Goal: Task Accomplishment & Management: Complete application form

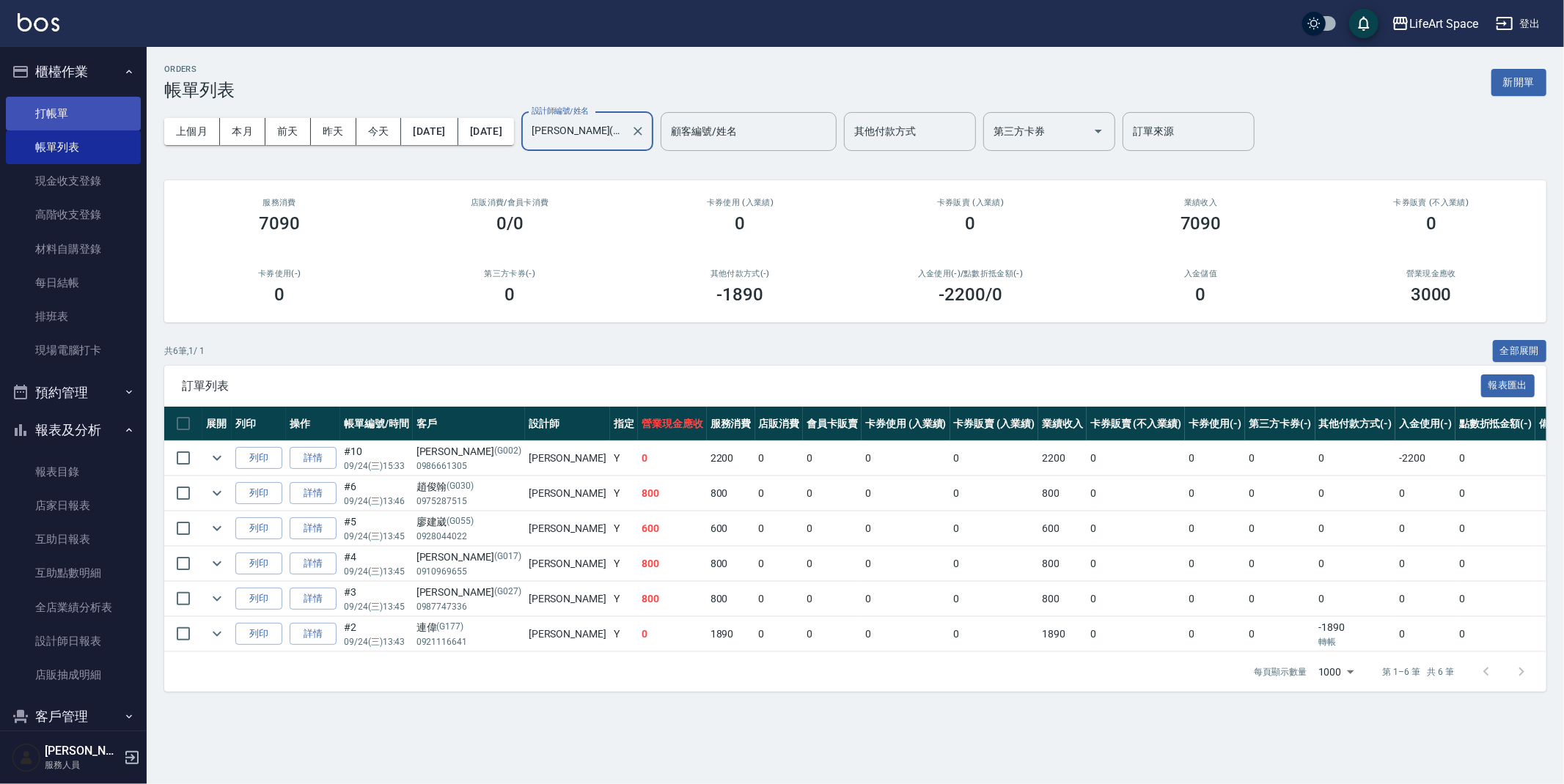
drag, startPoint x: 0, startPoint y: 0, endPoint x: 97, endPoint y: 113, distance: 148.9
click at [97, 113] on link "打帳單" at bounding box center [73, 113] width 135 height 34
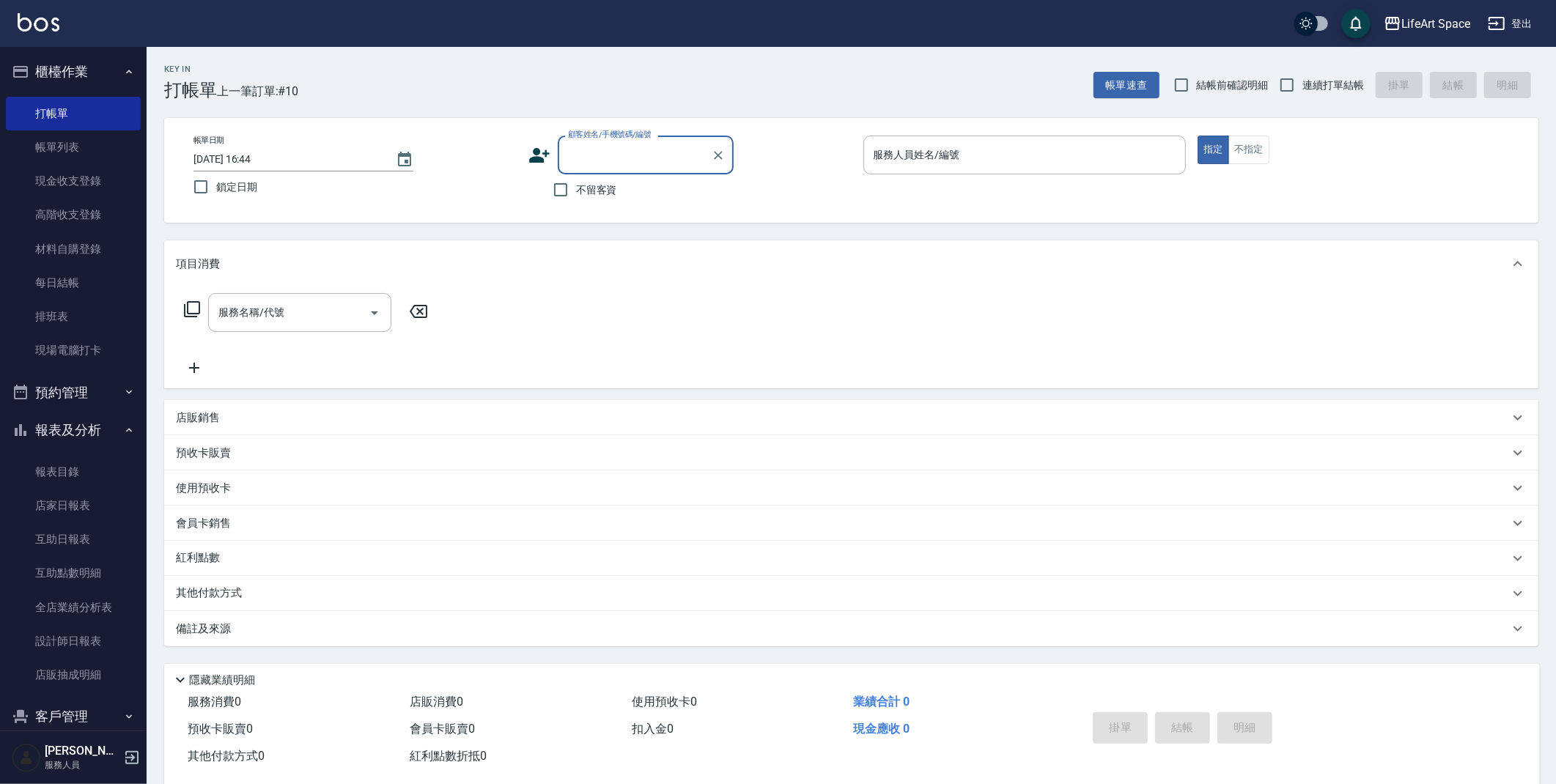
click at [610, 158] on input "顧客姓名/手機號碼/編號" at bounding box center [635, 154] width 141 height 25
click at [680, 193] on li "[PERSON_NAME]/0923872329/2329ro" at bounding box center [645, 192] width 176 height 24
type input "[PERSON_NAME]/0923872329/2329ro"
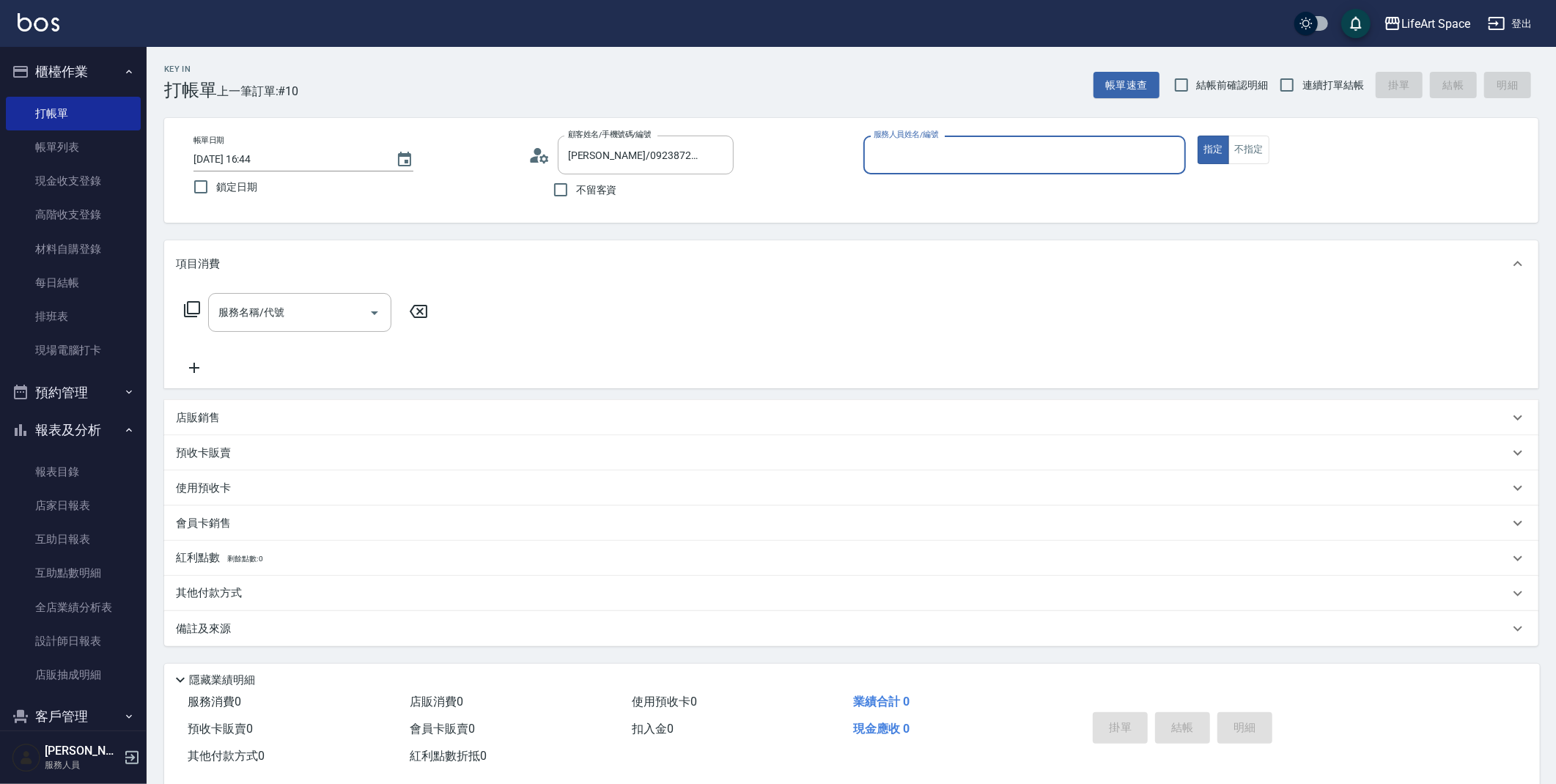
type input "Roi(無代號)"
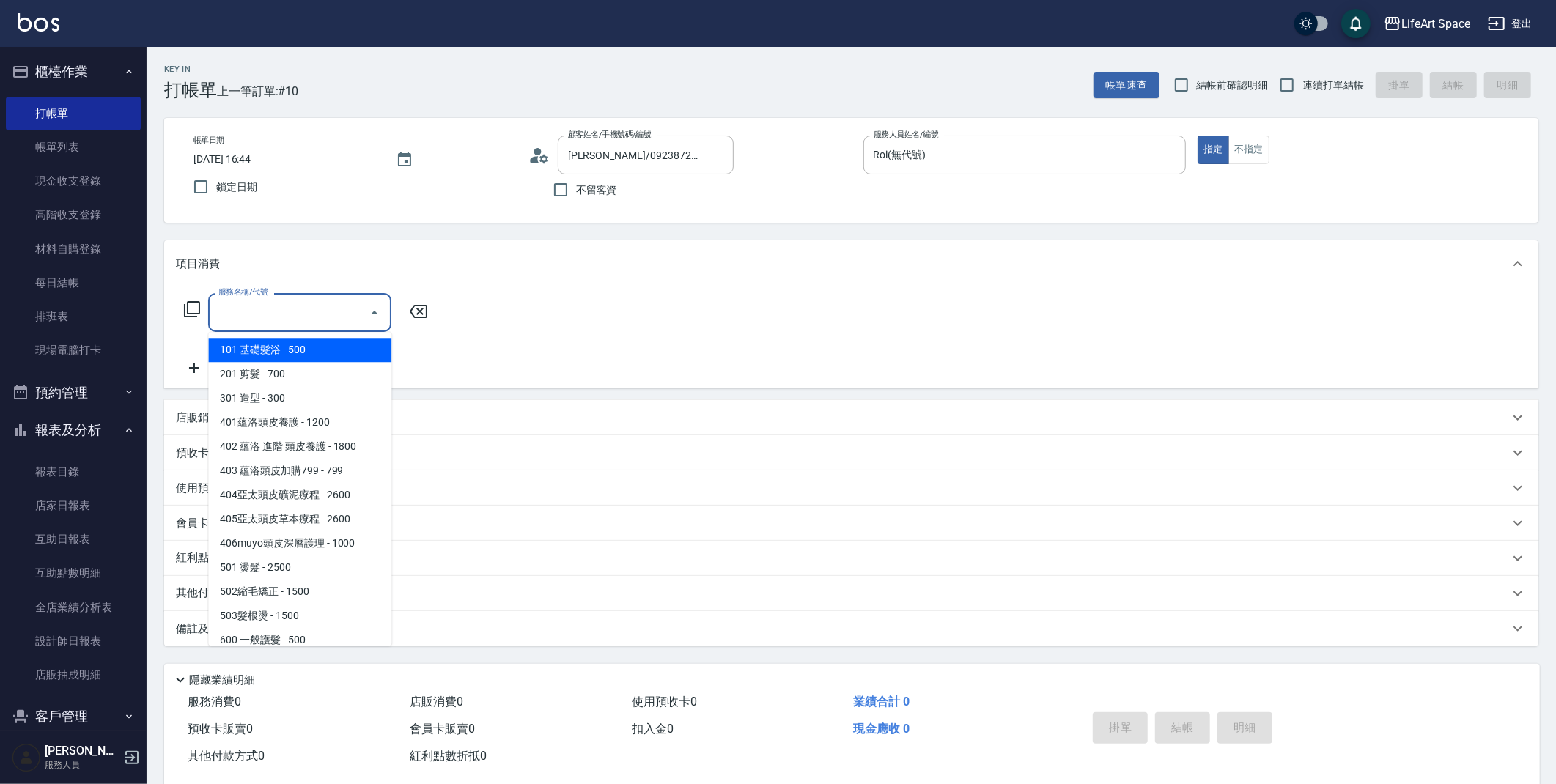
click at [292, 313] on input "服務名稱/代號" at bounding box center [289, 312] width 148 height 25
click at [295, 368] on span "201 剪髮 - 700" at bounding box center [300, 374] width 184 height 24
type input "201 剪髮(201)"
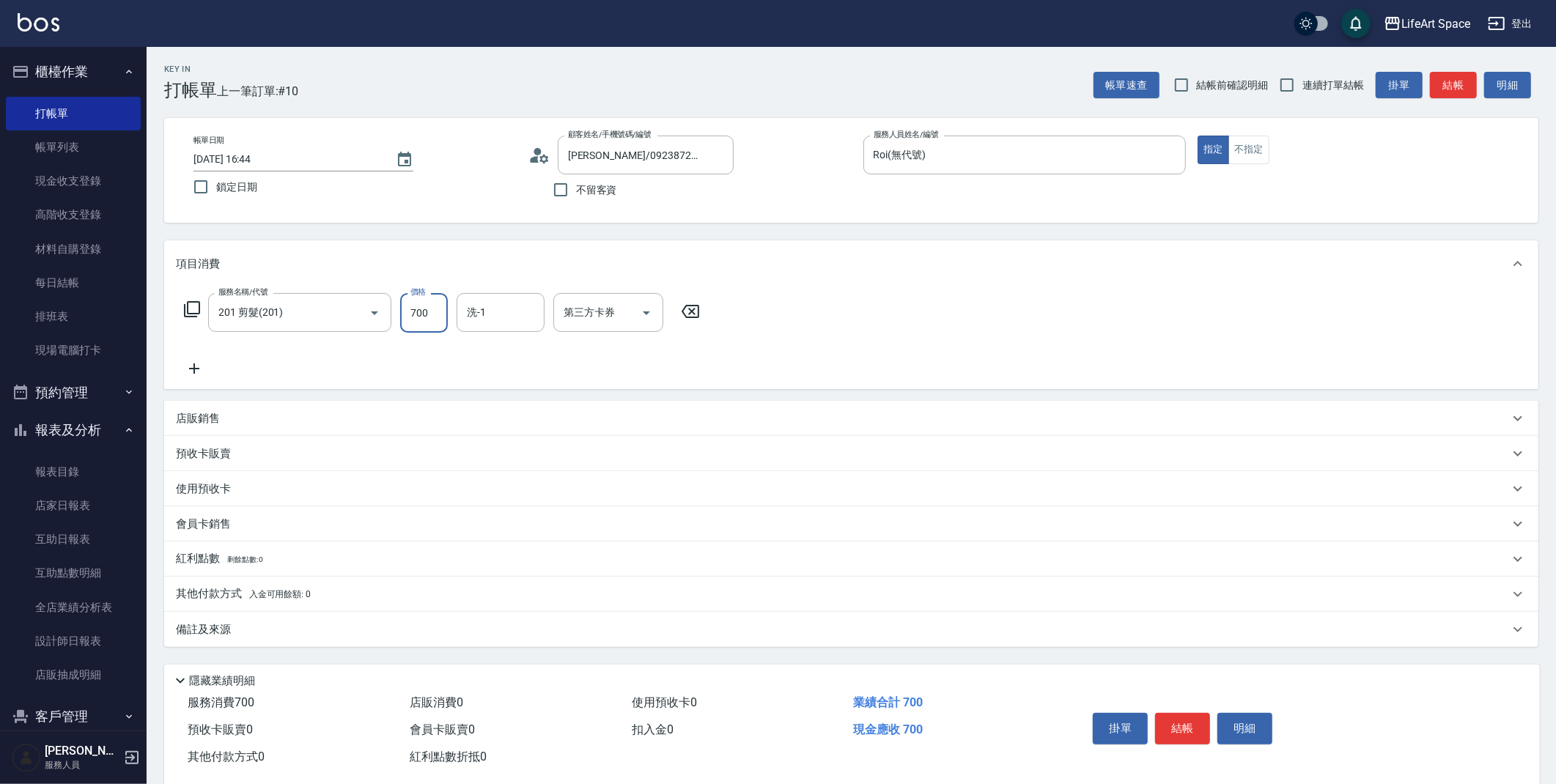
click at [436, 319] on input "700" at bounding box center [424, 312] width 48 height 39
type input "800"
click at [418, 623] on div "備註及來源" at bounding box center [842, 630] width 1333 height 15
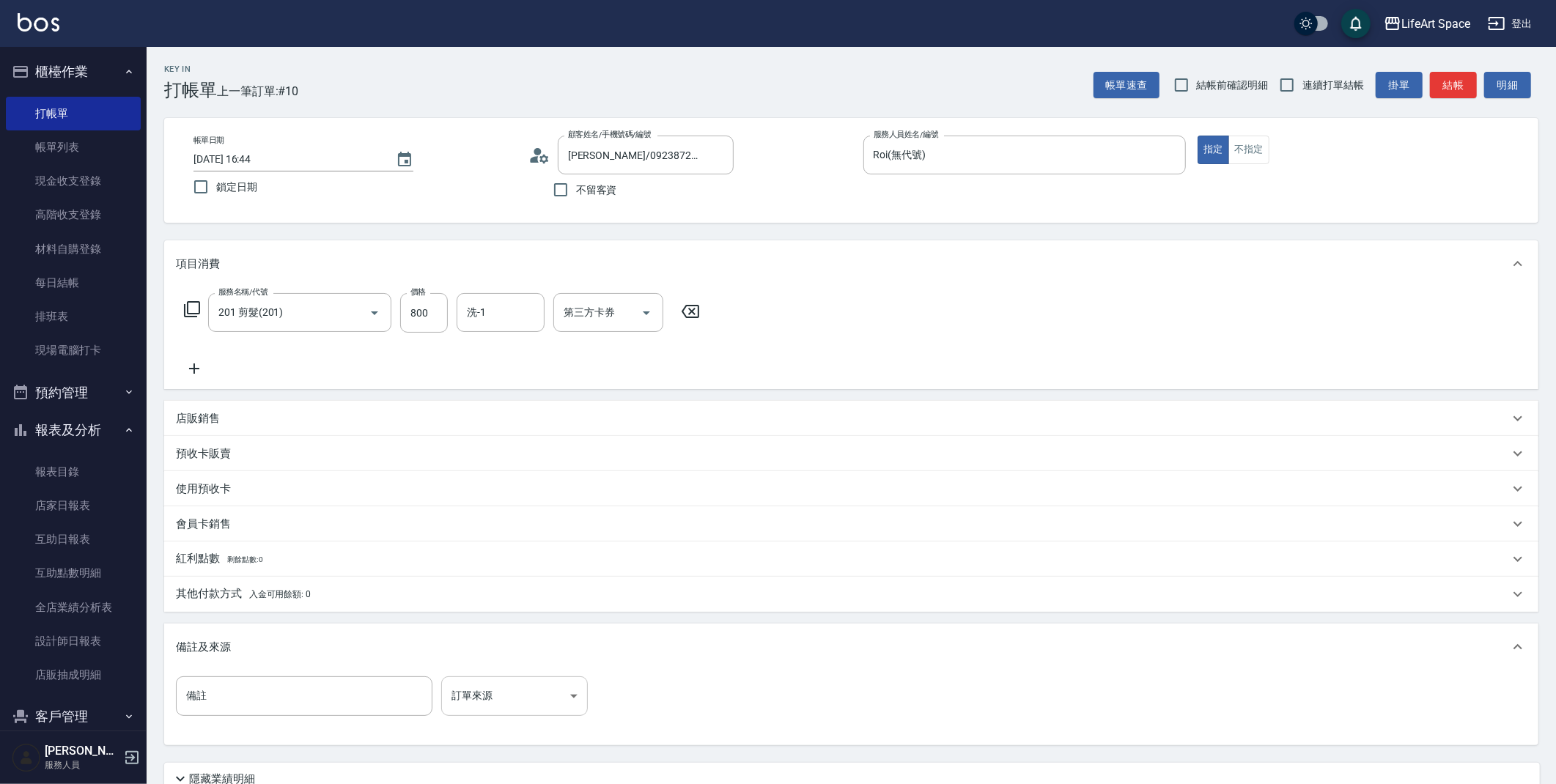
click at [509, 696] on body "LifeArt Space 登出 櫃檯作業 打帳單 帳單列表 現金收支登錄 高階收支登錄 材料自購登錄 每日結帳 排班表 現場電腦打卡 預約管理 預約管理 單…" at bounding box center [778, 452] width 1556 height 904
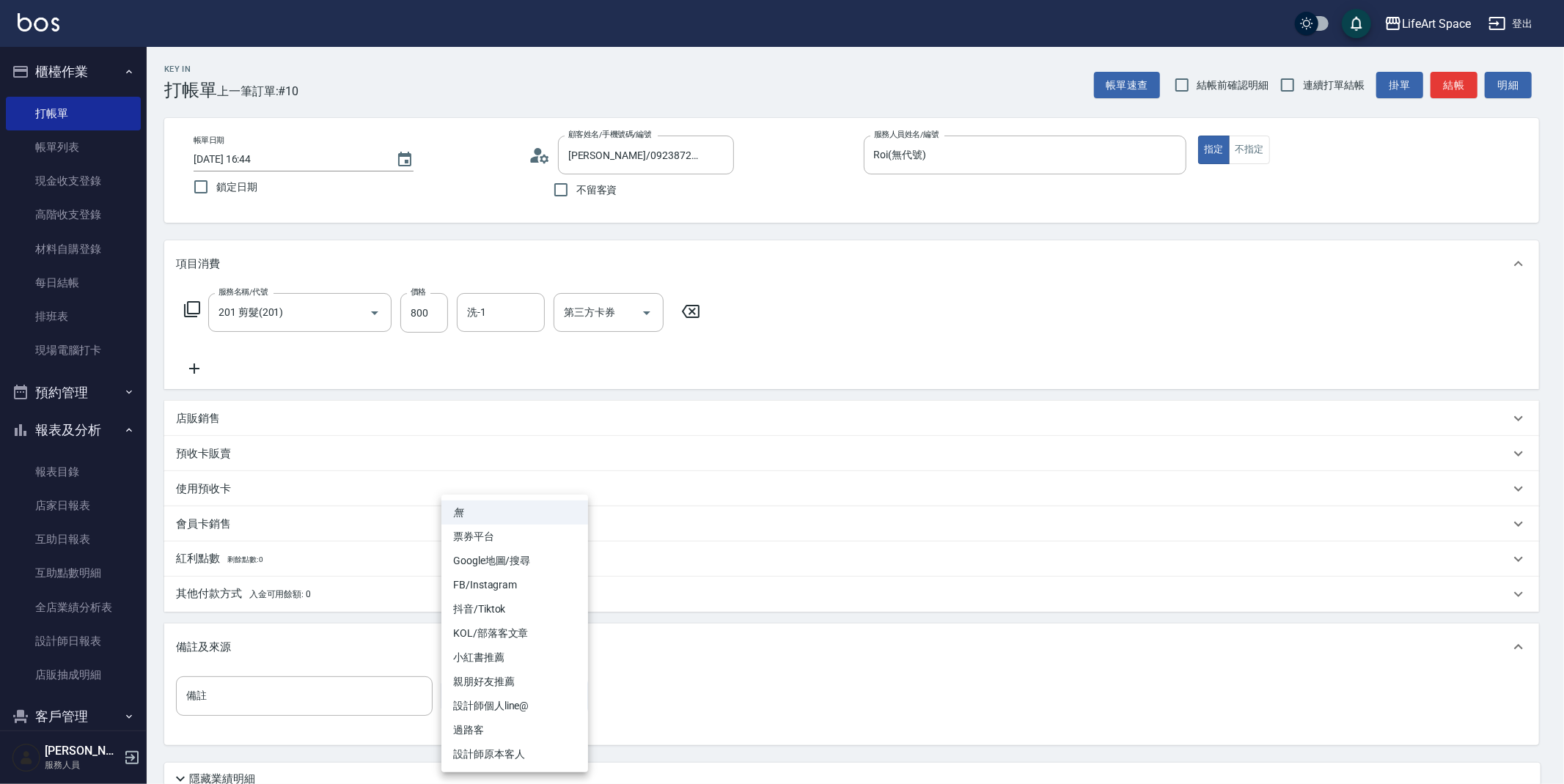
click at [509, 759] on li "設計師原本客人" at bounding box center [514, 754] width 147 height 24
type input "設計師原本客人"
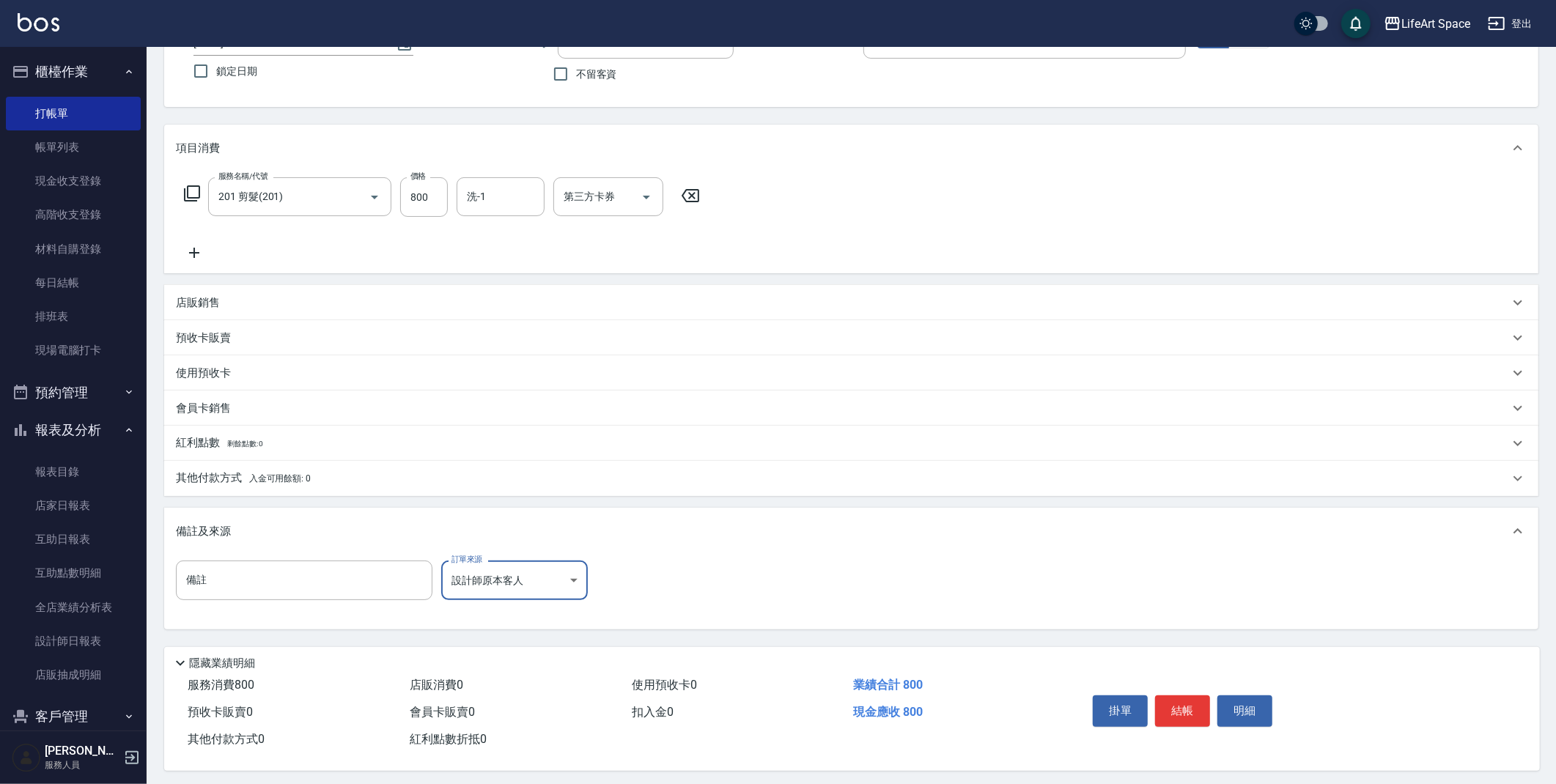
scroll to position [126, 0]
click at [1196, 695] on button "結帳" at bounding box center [1182, 707] width 55 height 31
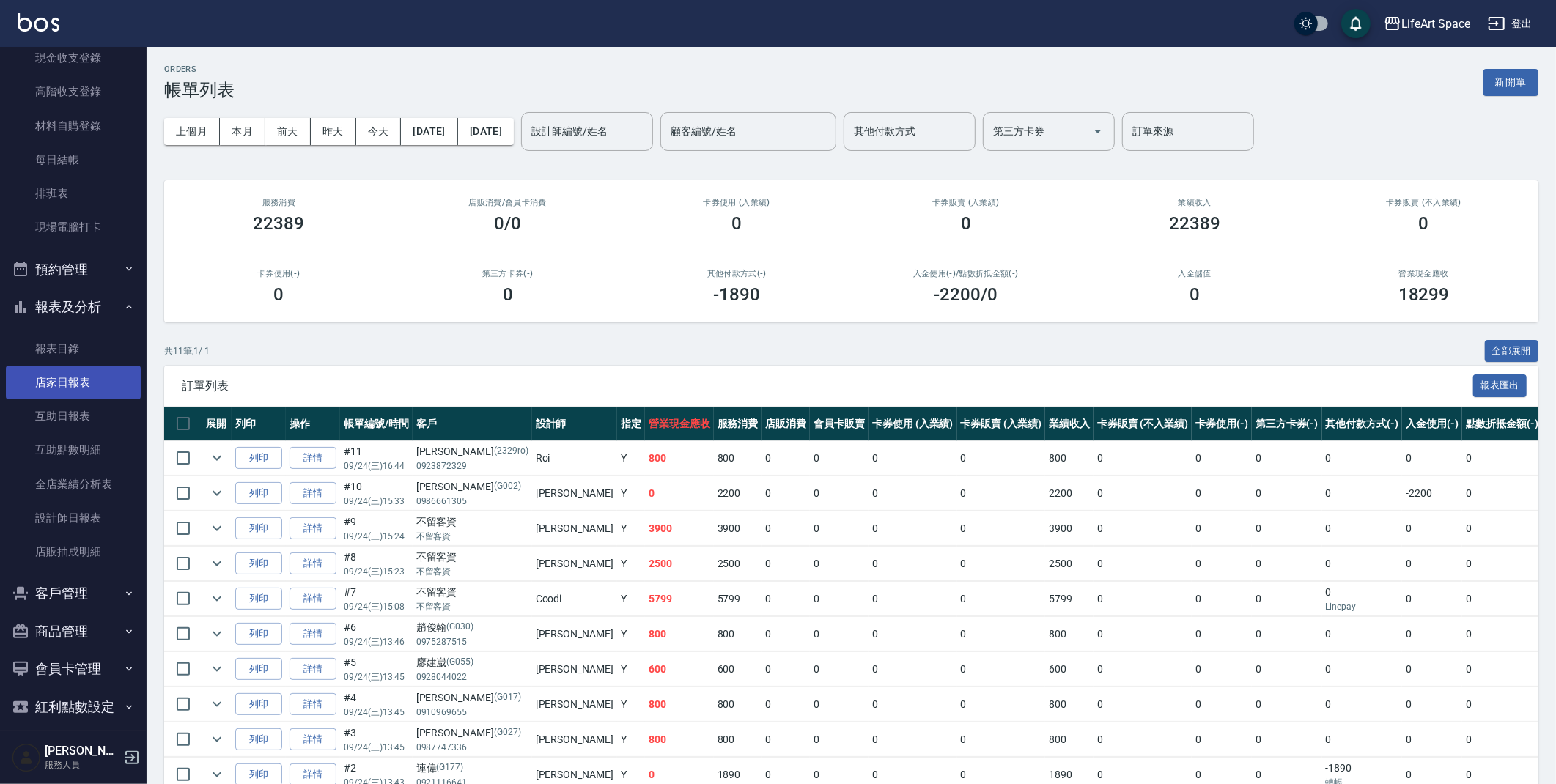
scroll to position [135, 0]
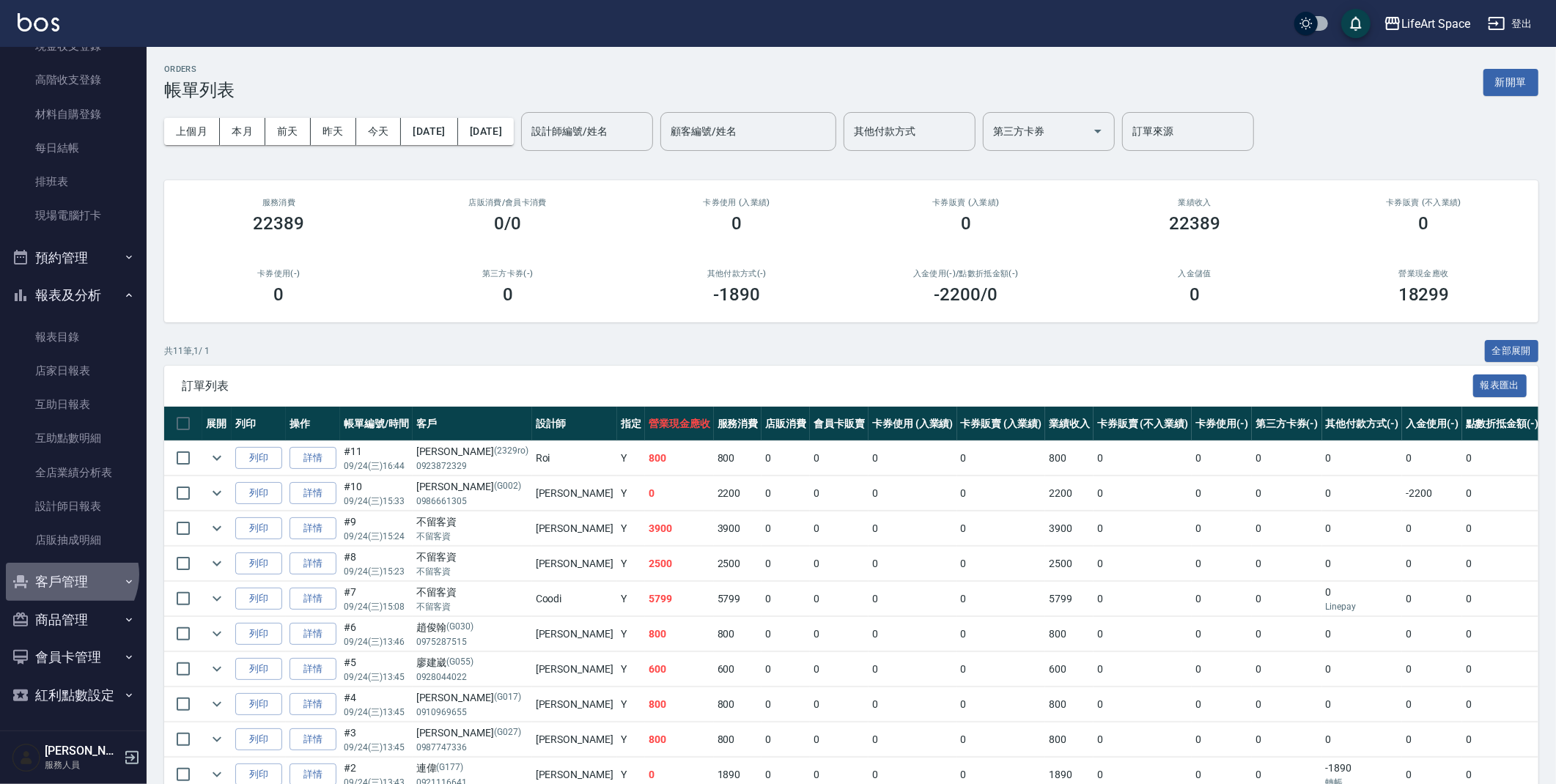
click at [69, 574] on button "客戶管理" at bounding box center [73, 581] width 135 height 38
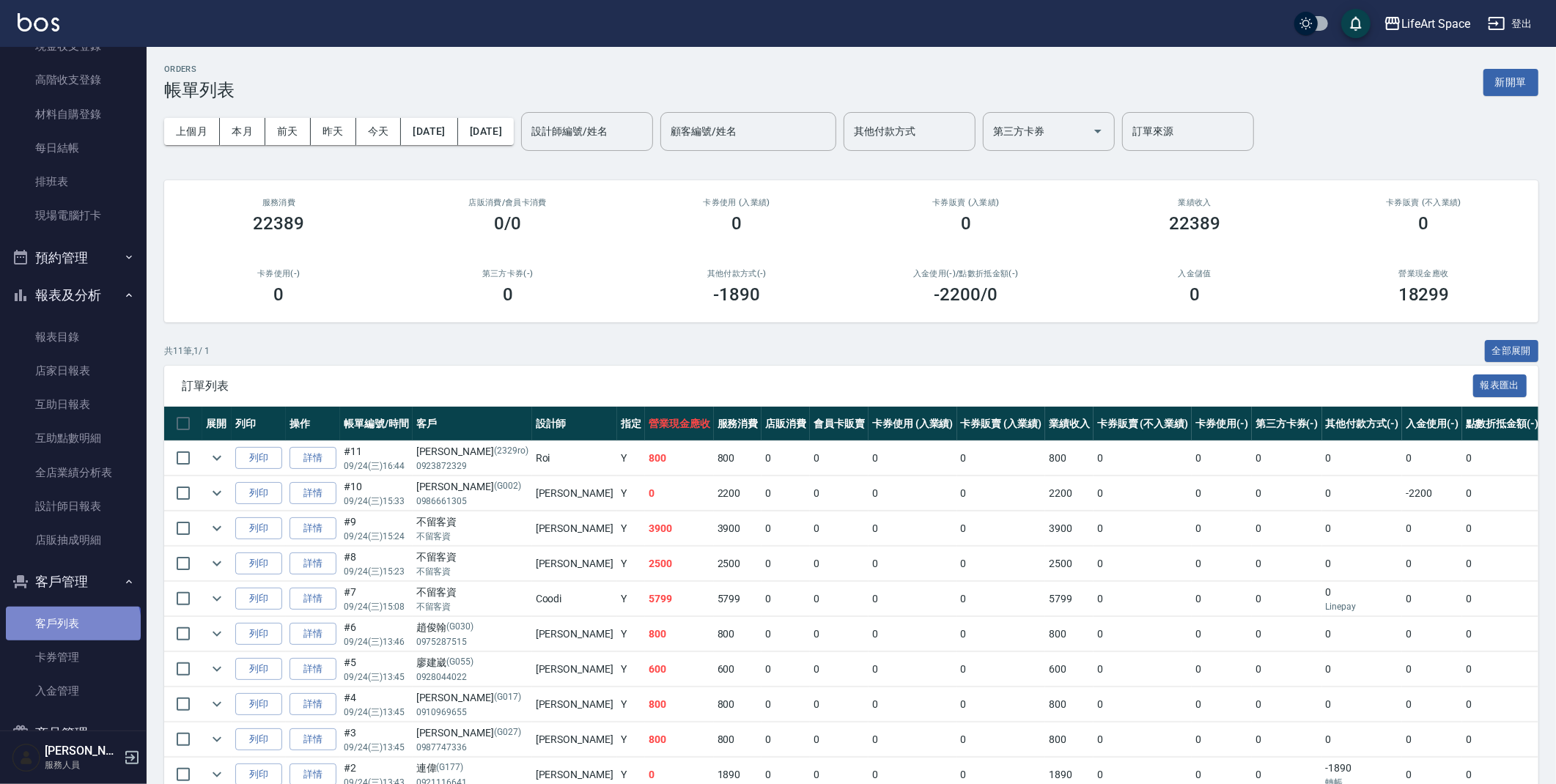
click at [72, 625] on link "客戶列表" at bounding box center [73, 624] width 135 height 34
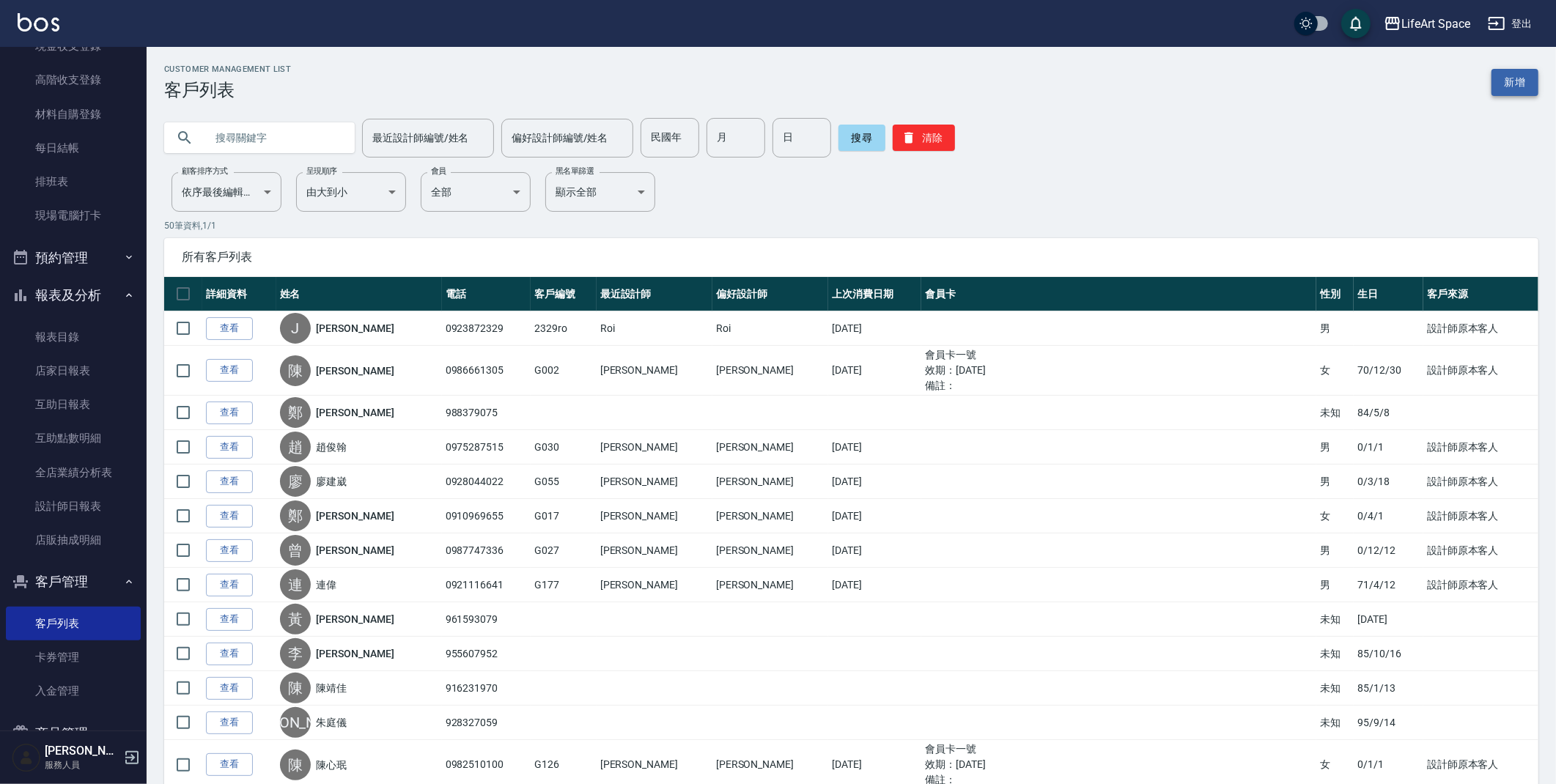
click at [1524, 78] on link "新增" at bounding box center [1515, 82] width 47 height 27
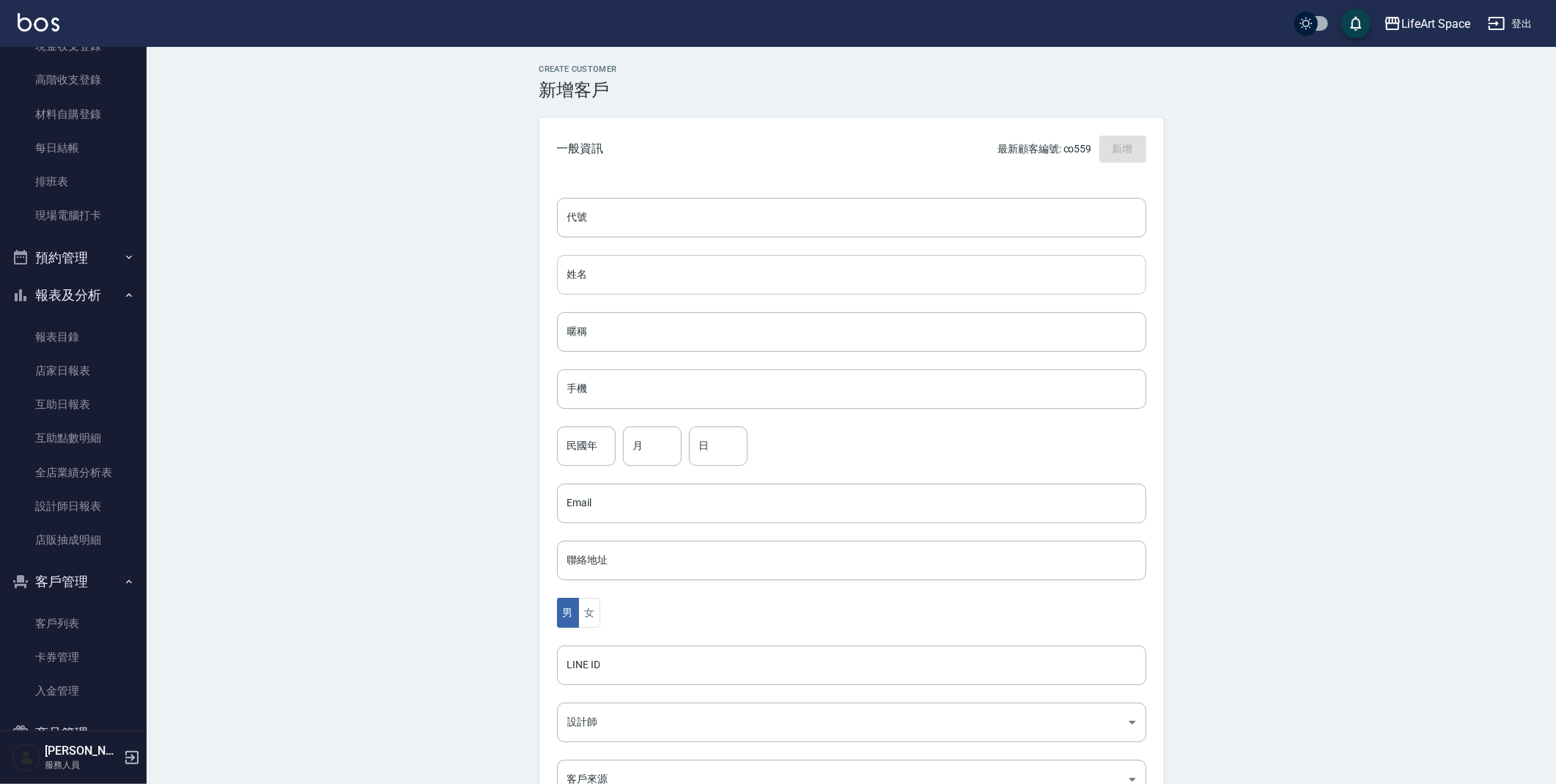
click at [599, 264] on input "姓名" at bounding box center [852, 274] width 589 height 39
type input "ㄍ"
type input "[PERSON_NAME]"
click at [608, 395] on input "手機" at bounding box center [852, 389] width 589 height 39
type input "0958761697"
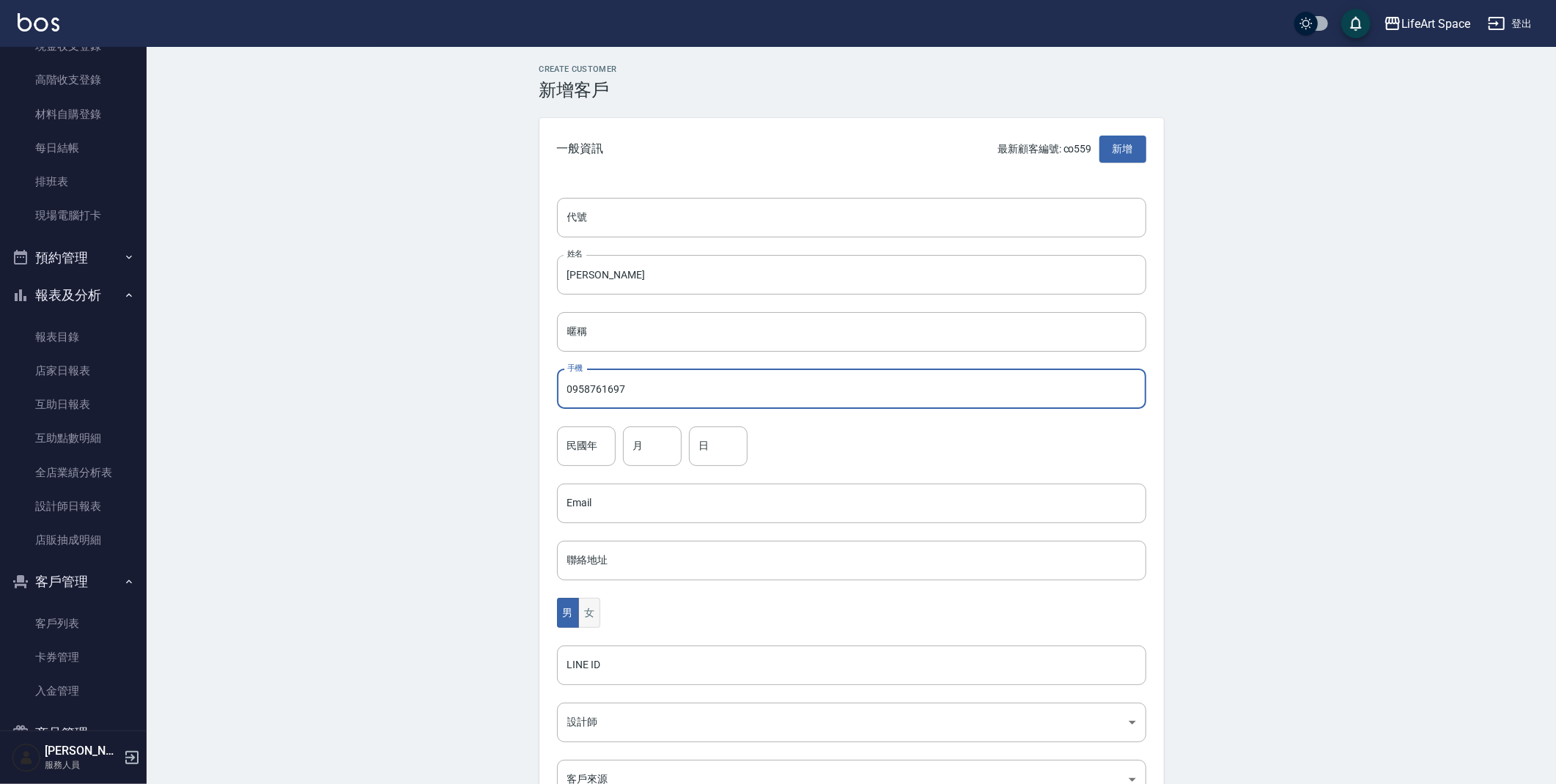
click at [600, 616] on button "女" at bounding box center [589, 613] width 22 height 30
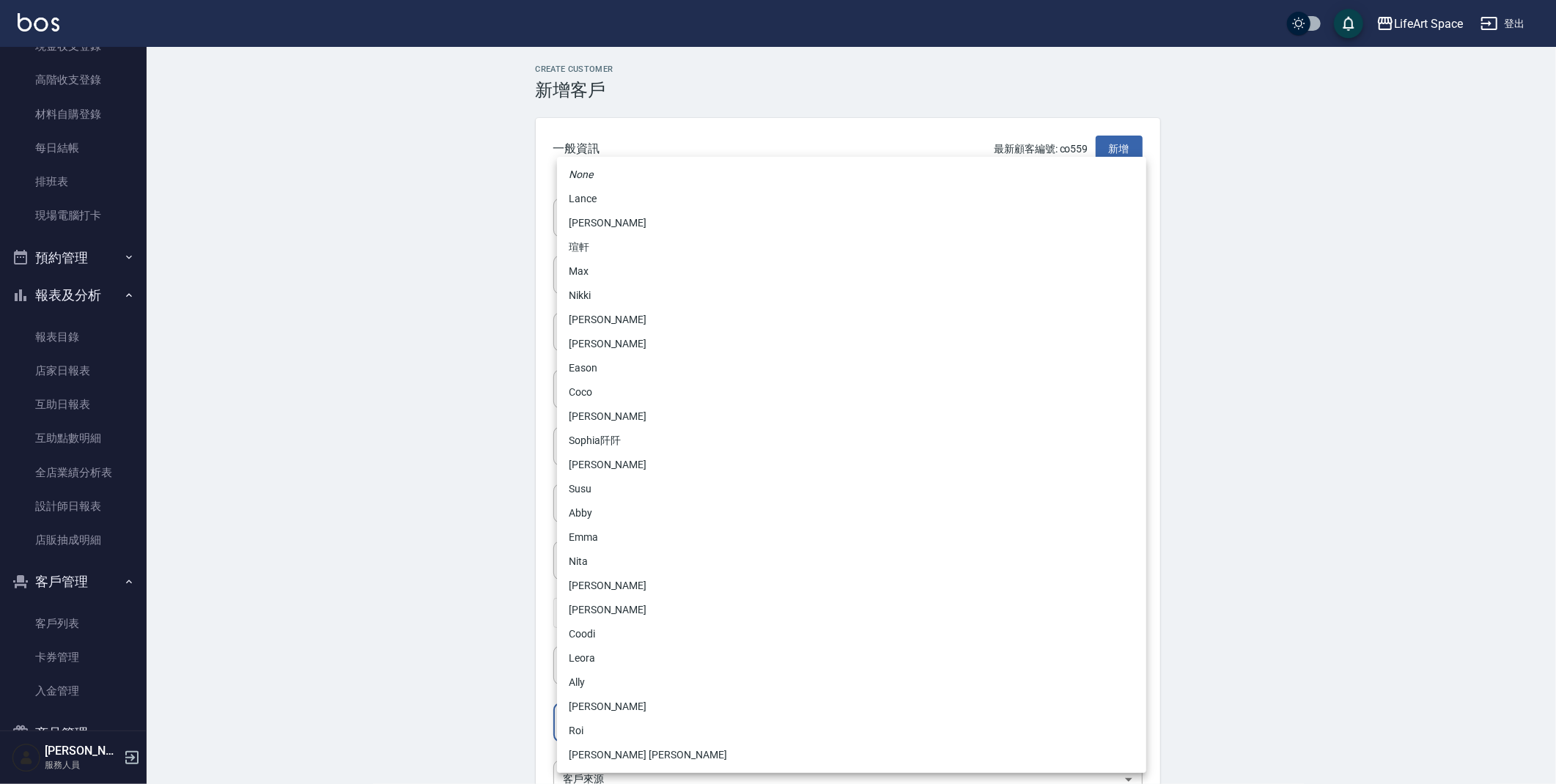
click at [617, 726] on body "LifeArt Space 登出 櫃檯作業 打帳單 帳單列表 現金收支登錄 高階收支登錄 材料自購登錄 每日結帳 排班表 現場電腦打卡 預約管理 預約管理 單…" at bounding box center [778, 477] width 1556 height 954
click at [652, 220] on li "[PERSON_NAME]" at bounding box center [852, 223] width 589 height 24
type input "3fd5e77f-d133-45c9-9c8a-ccd66447b9d8"
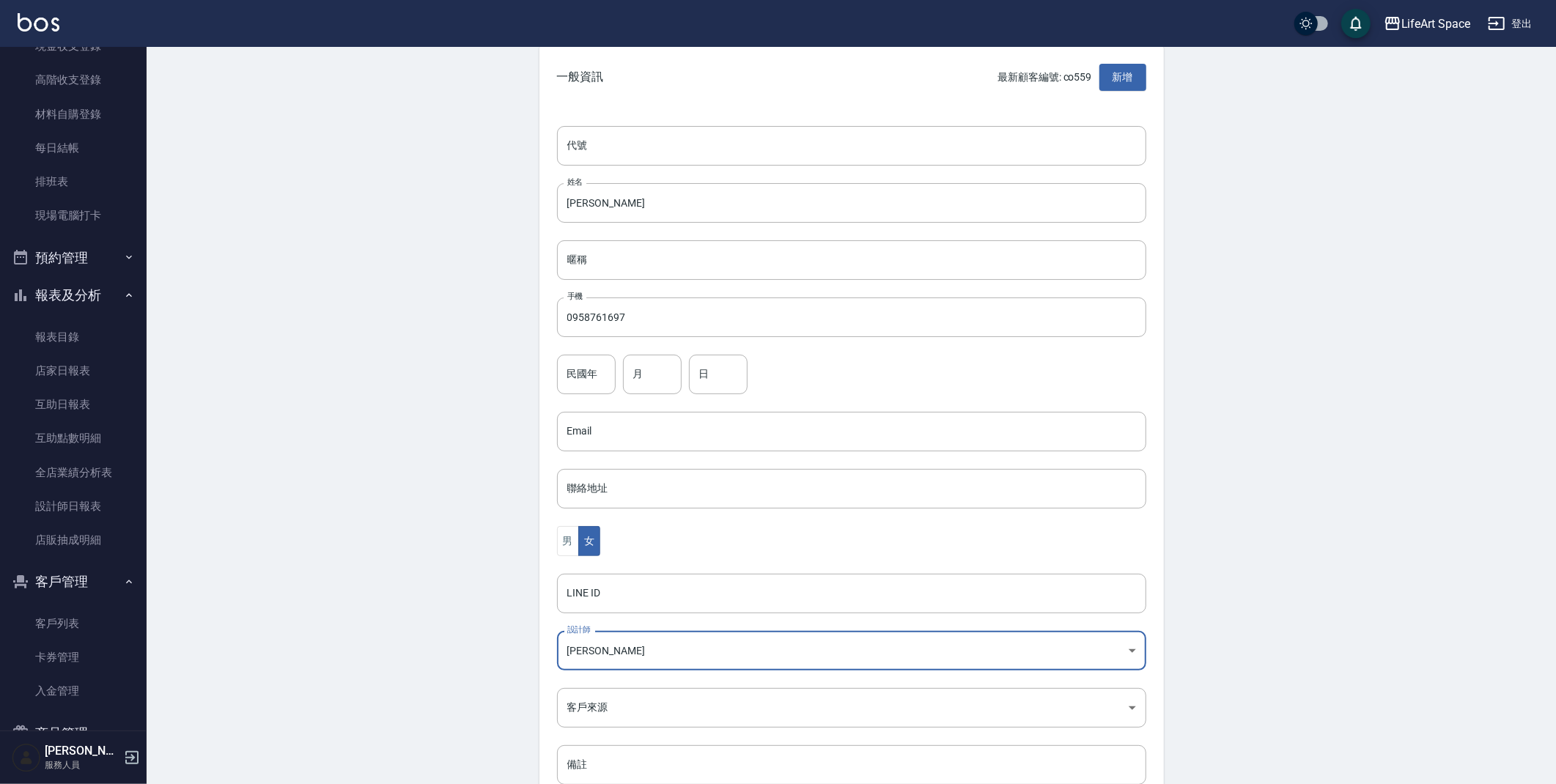
scroll to position [170, 0]
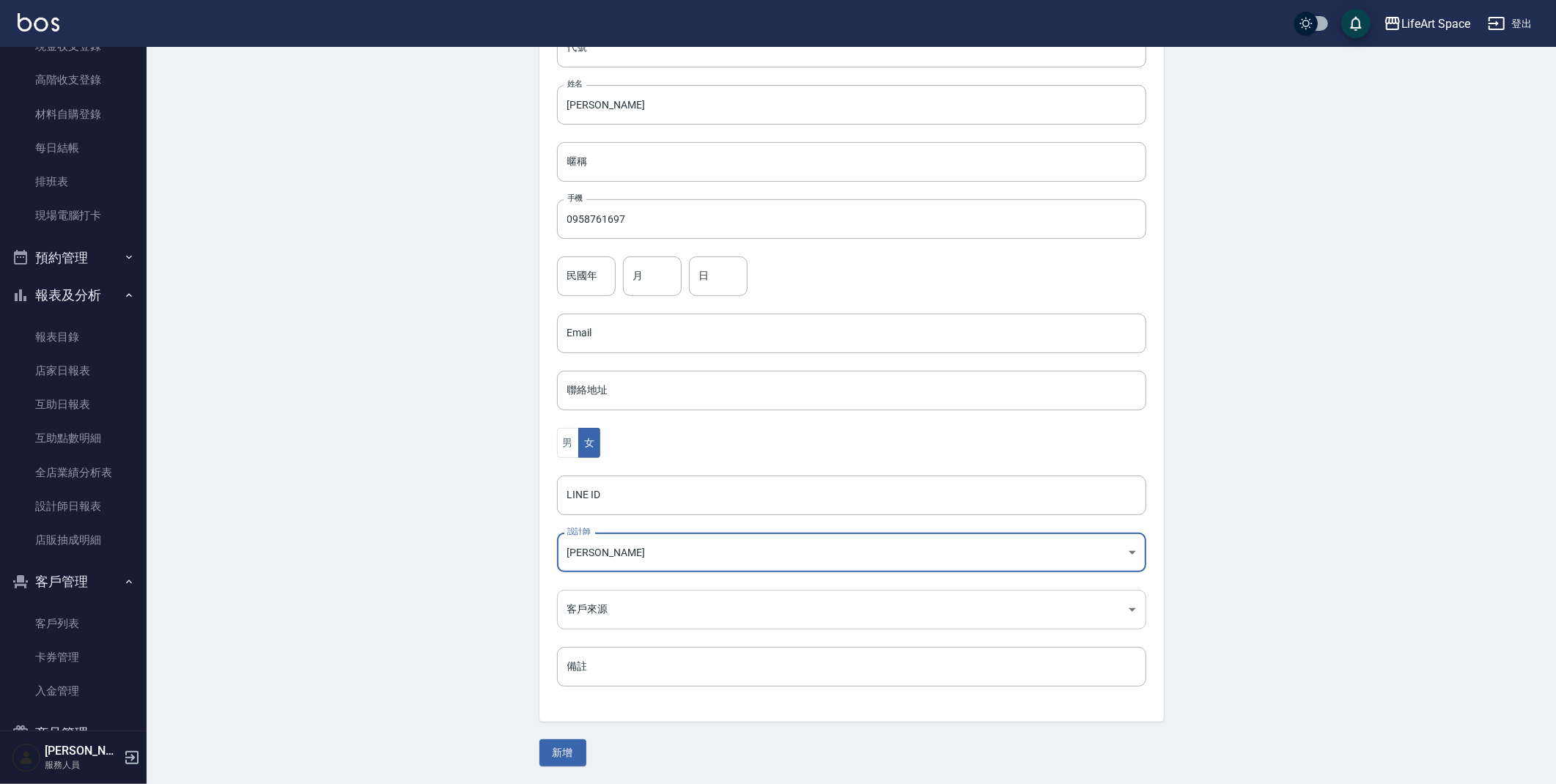
click at [625, 604] on body "LifeArt Space 登出 櫃檯作業 打帳單 帳單列表 現金收支登錄 高階收支登錄 材料自購登錄 每日結帳 排班表 現場電腦打卡 預約管理 預約管理 單…" at bounding box center [778, 307] width 1556 height 954
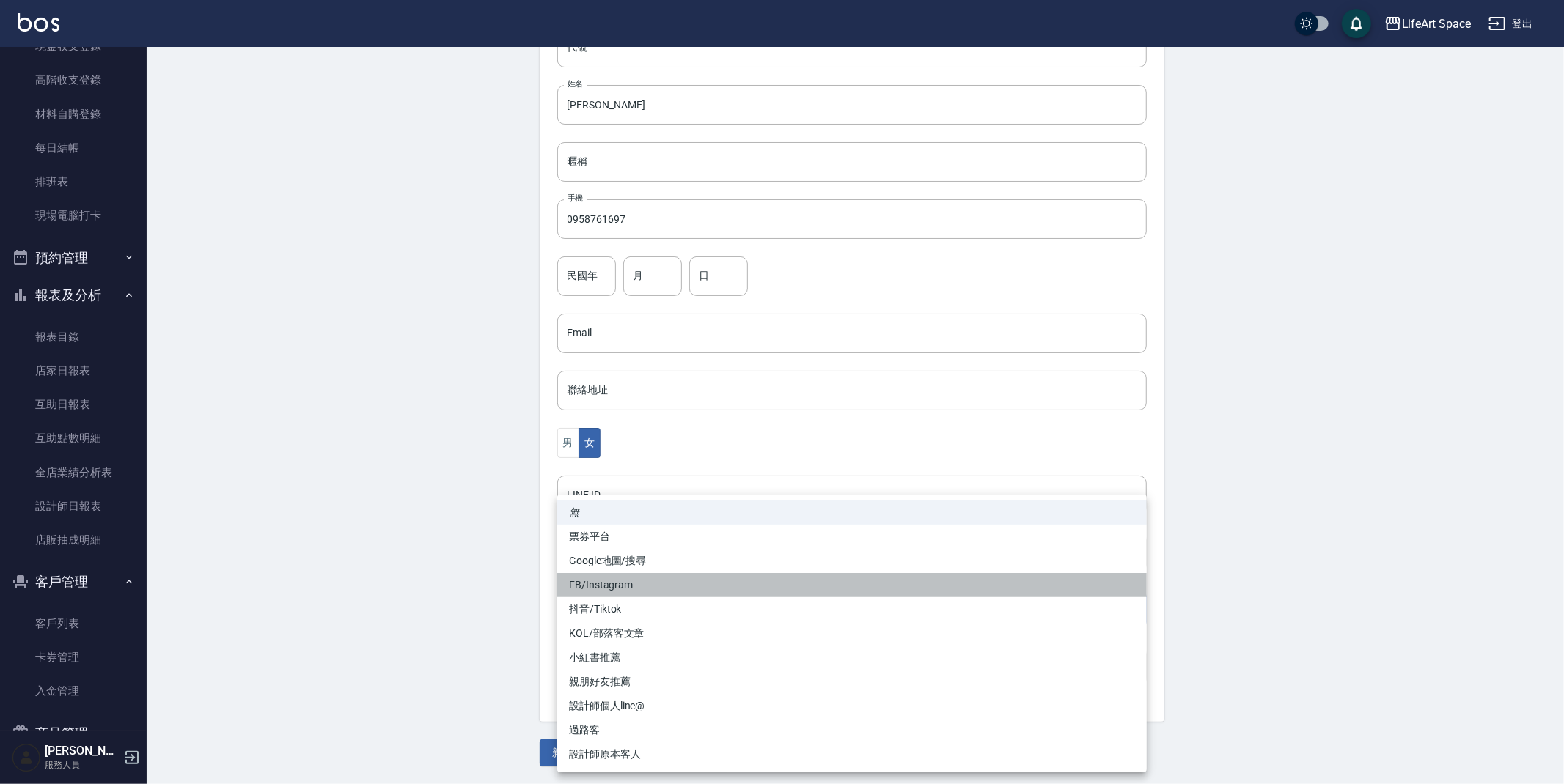
click at [624, 584] on li "FB/Instagram" at bounding box center [852, 584] width 589 height 24
type input "FB/Instagram"
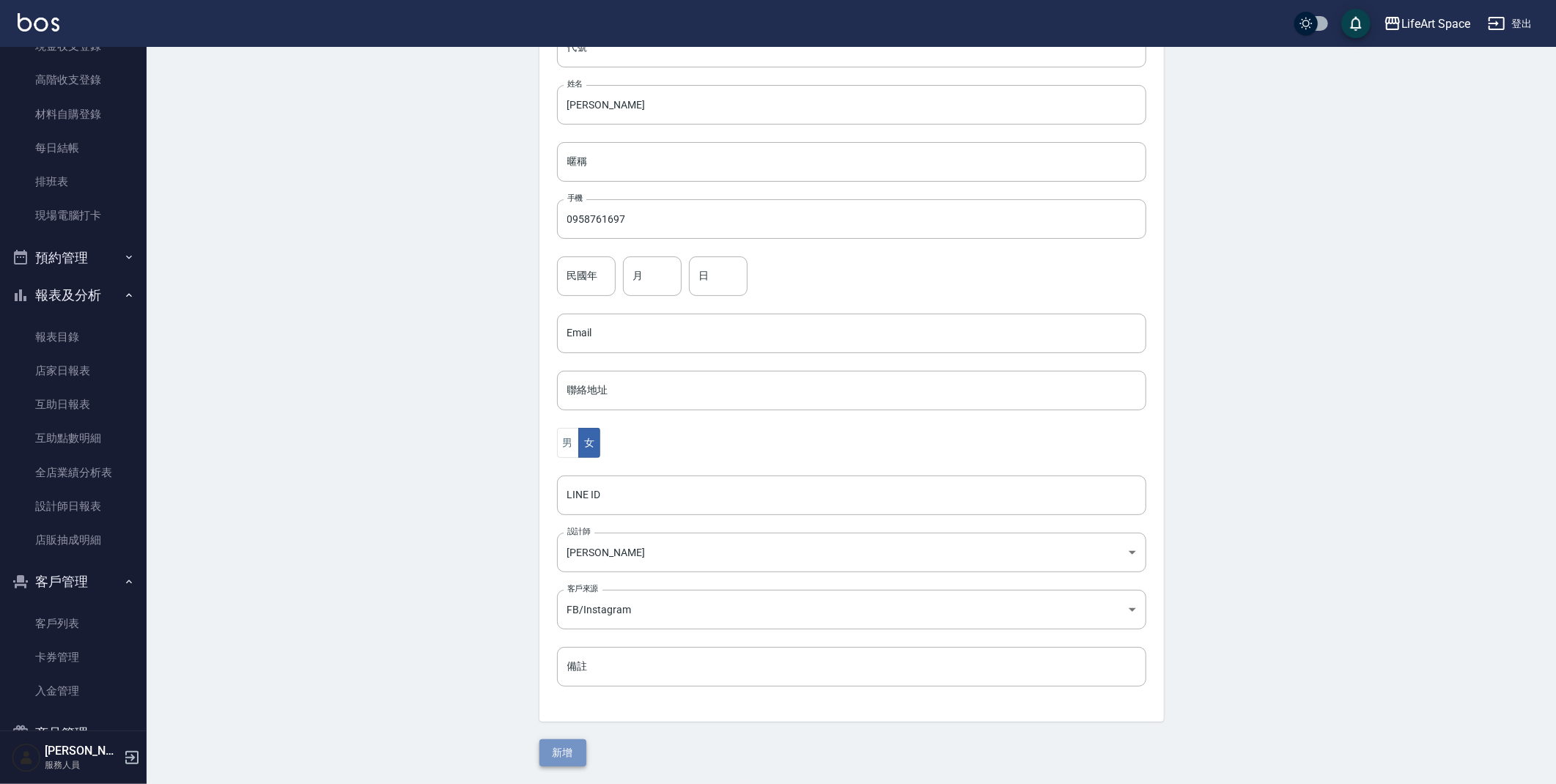
click at [566, 757] on button "新增" at bounding box center [563, 752] width 47 height 27
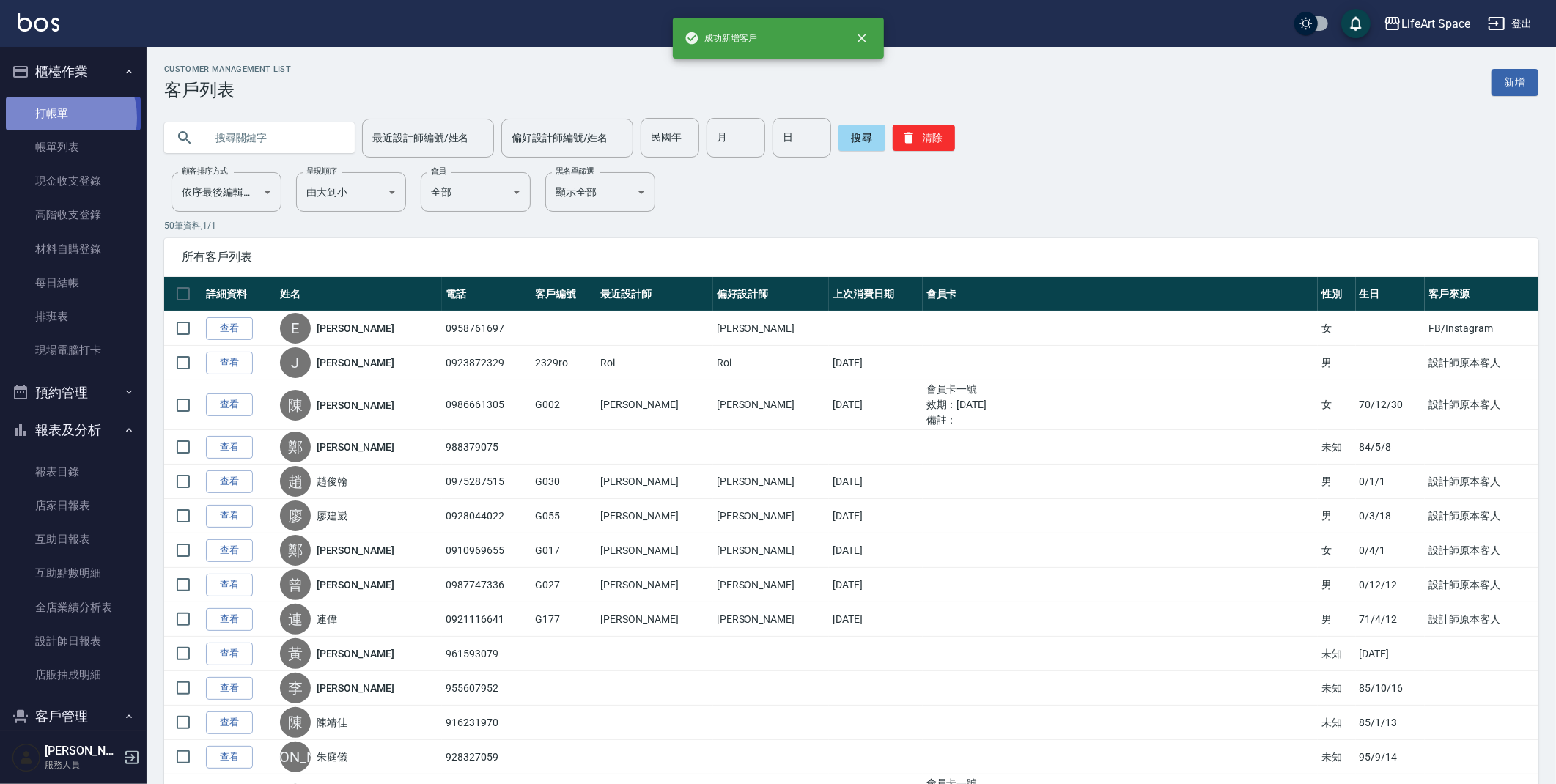
click at [59, 117] on link "打帳單" at bounding box center [73, 113] width 135 height 34
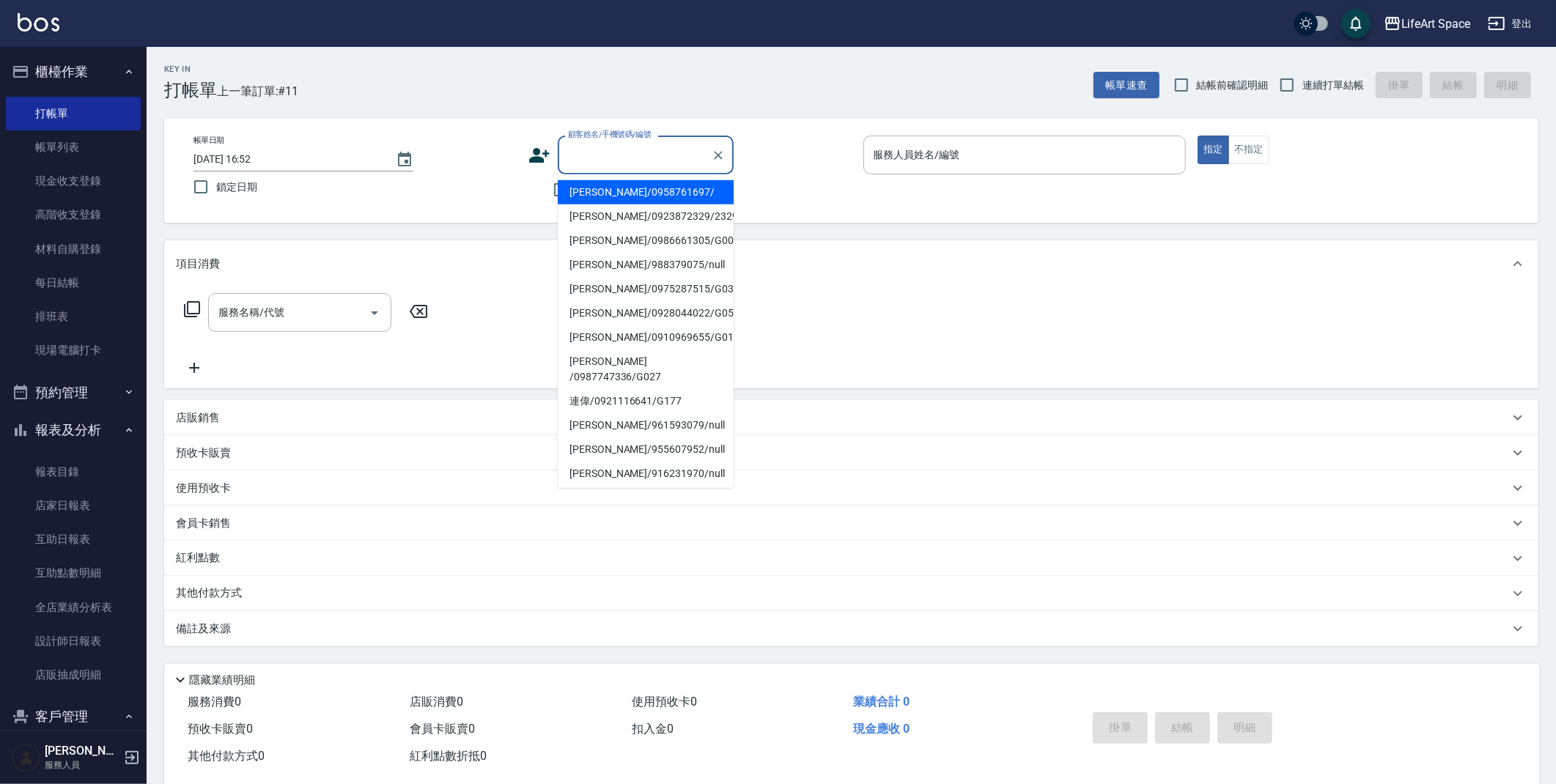
click at [570, 160] on input "顧客姓名/手機號碼/編號" at bounding box center [635, 154] width 141 height 25
click at [616, 196] on li "[PERSON_NAME]/0958761697/" at bounding box center [645, 192] width 176 height 24
type input "[PERSON_NAME]/0958761697/"
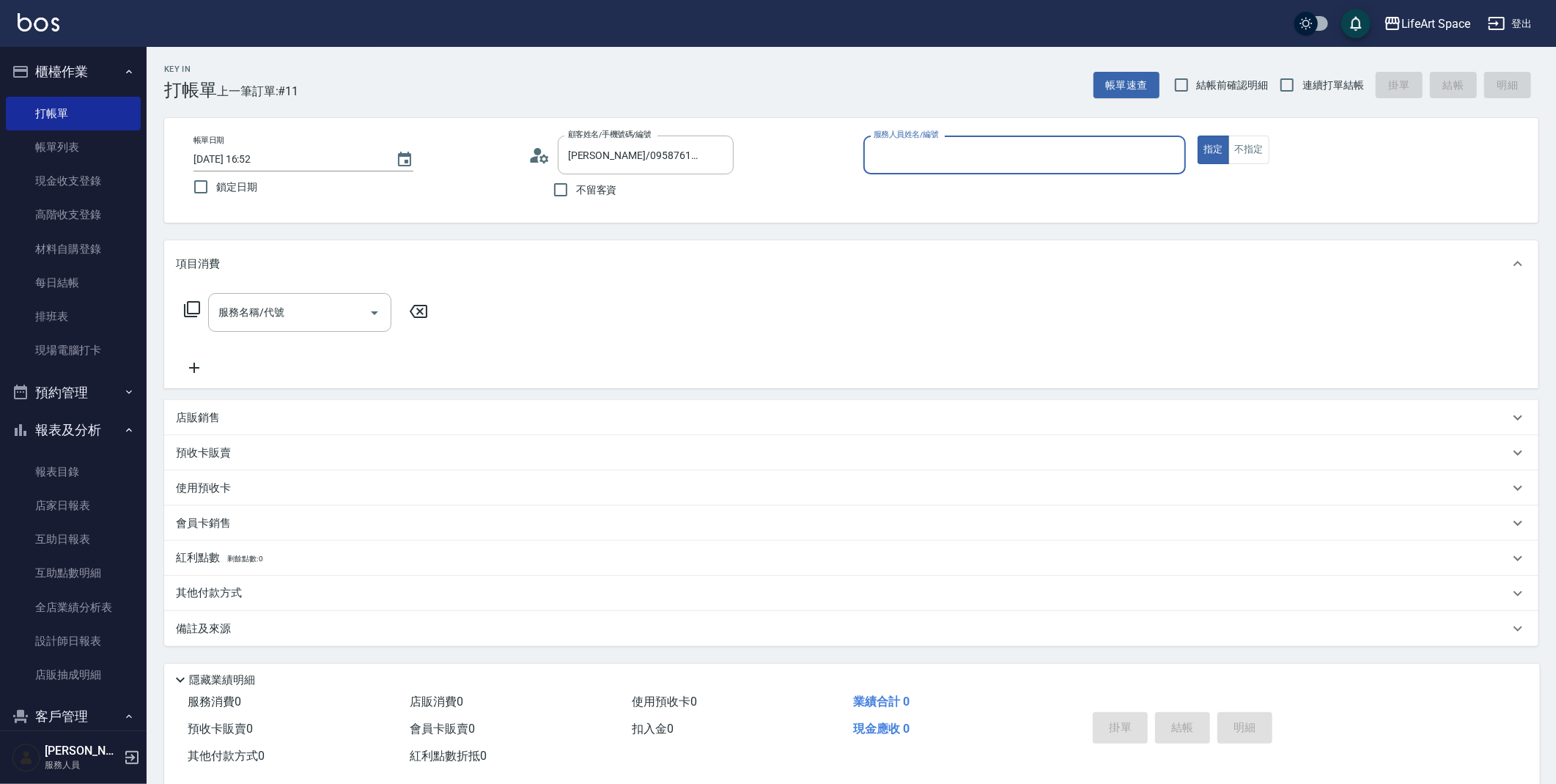
type input "[PERSON_NAME](無代號)"
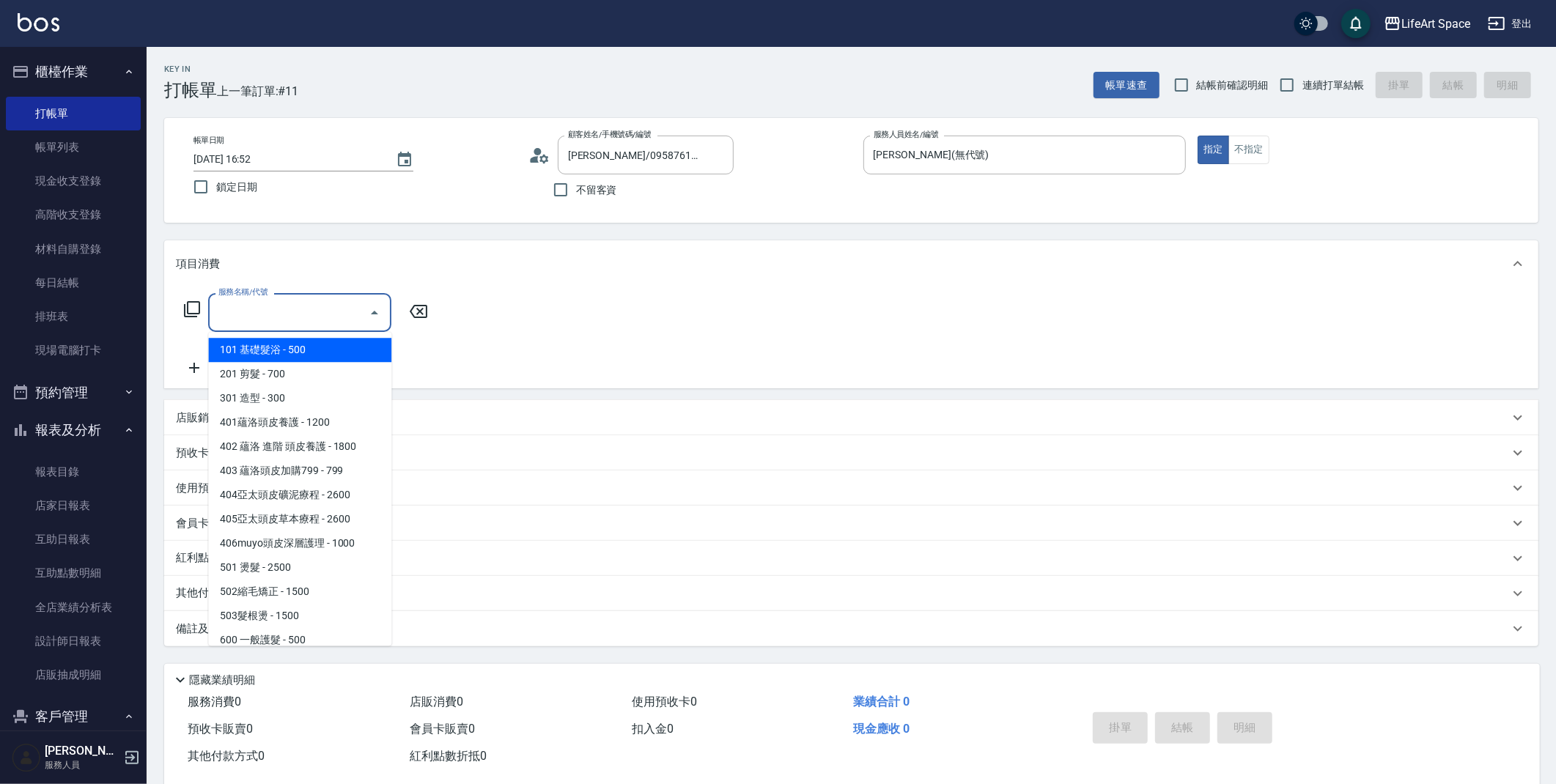
click at [272, 315] on input "服務名稱/代號" at bounding box center [289, 312] width 148 height 25
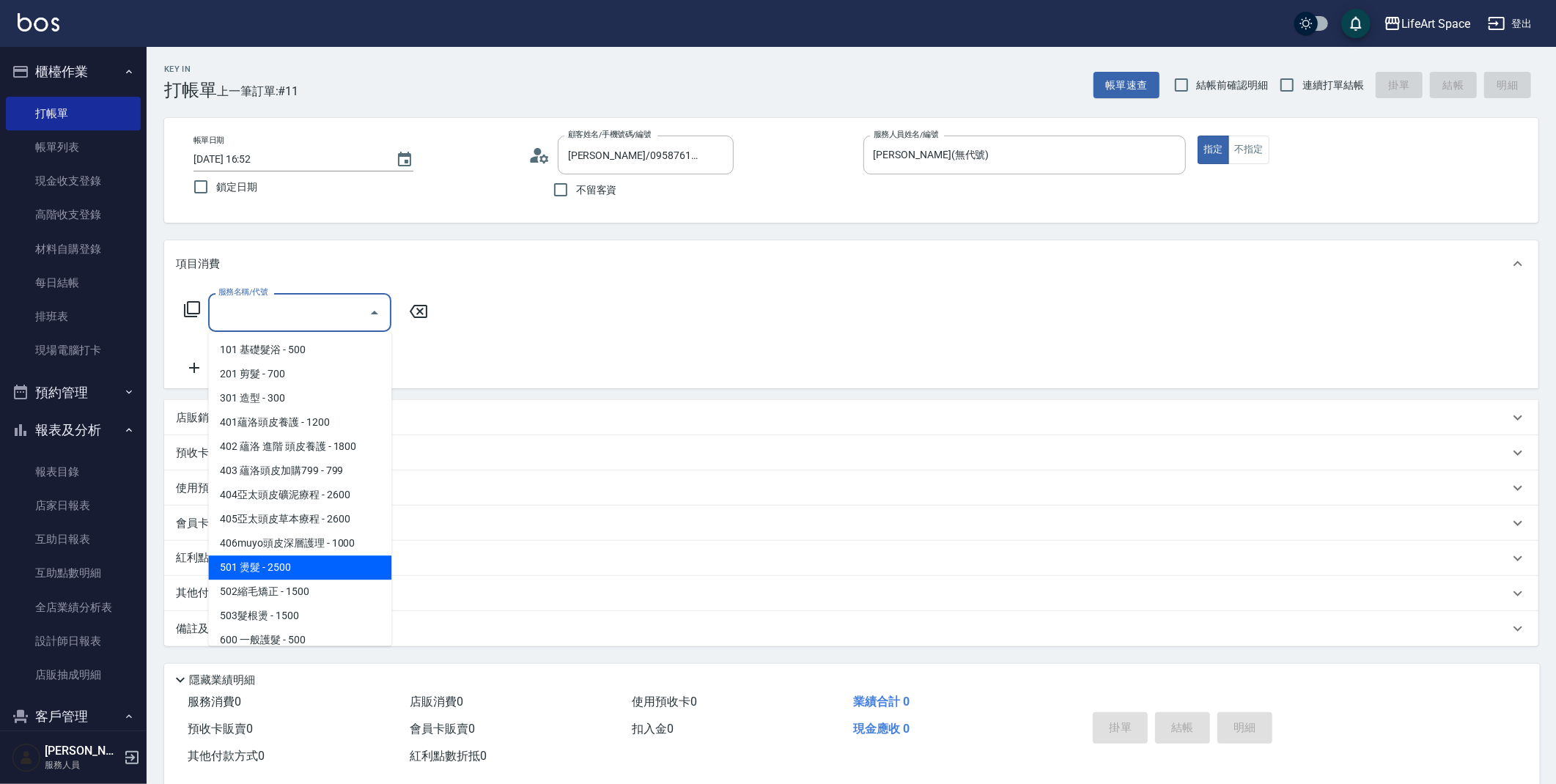
click at [273, 572] on span "501 燙髮 - 2500" at bounding box center [300, 567] width 184 height 24
type input "501 燙髮(501)"
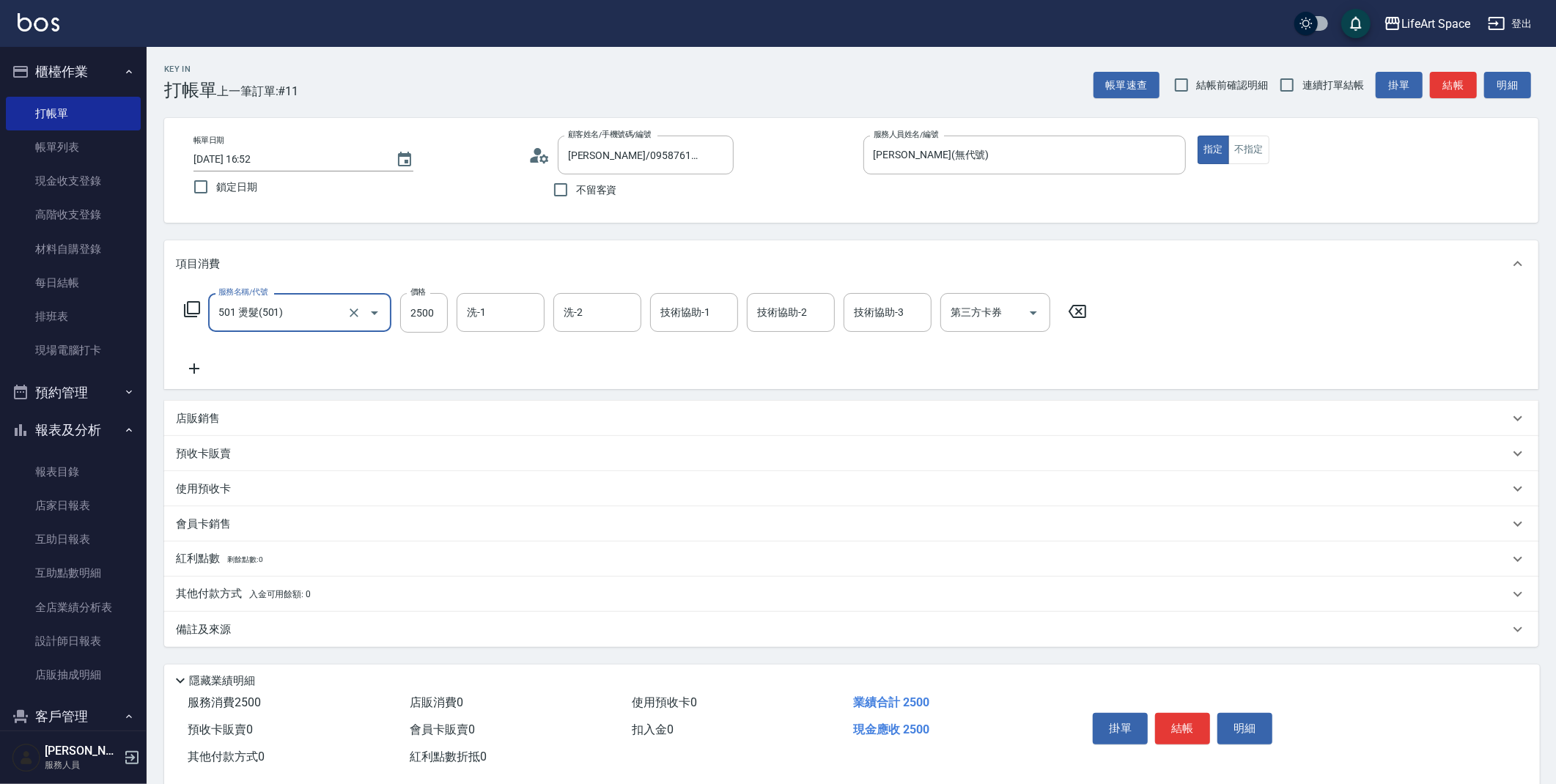
click at [194, 365] on icon at bounding box center [194, 368] width 10 height 10
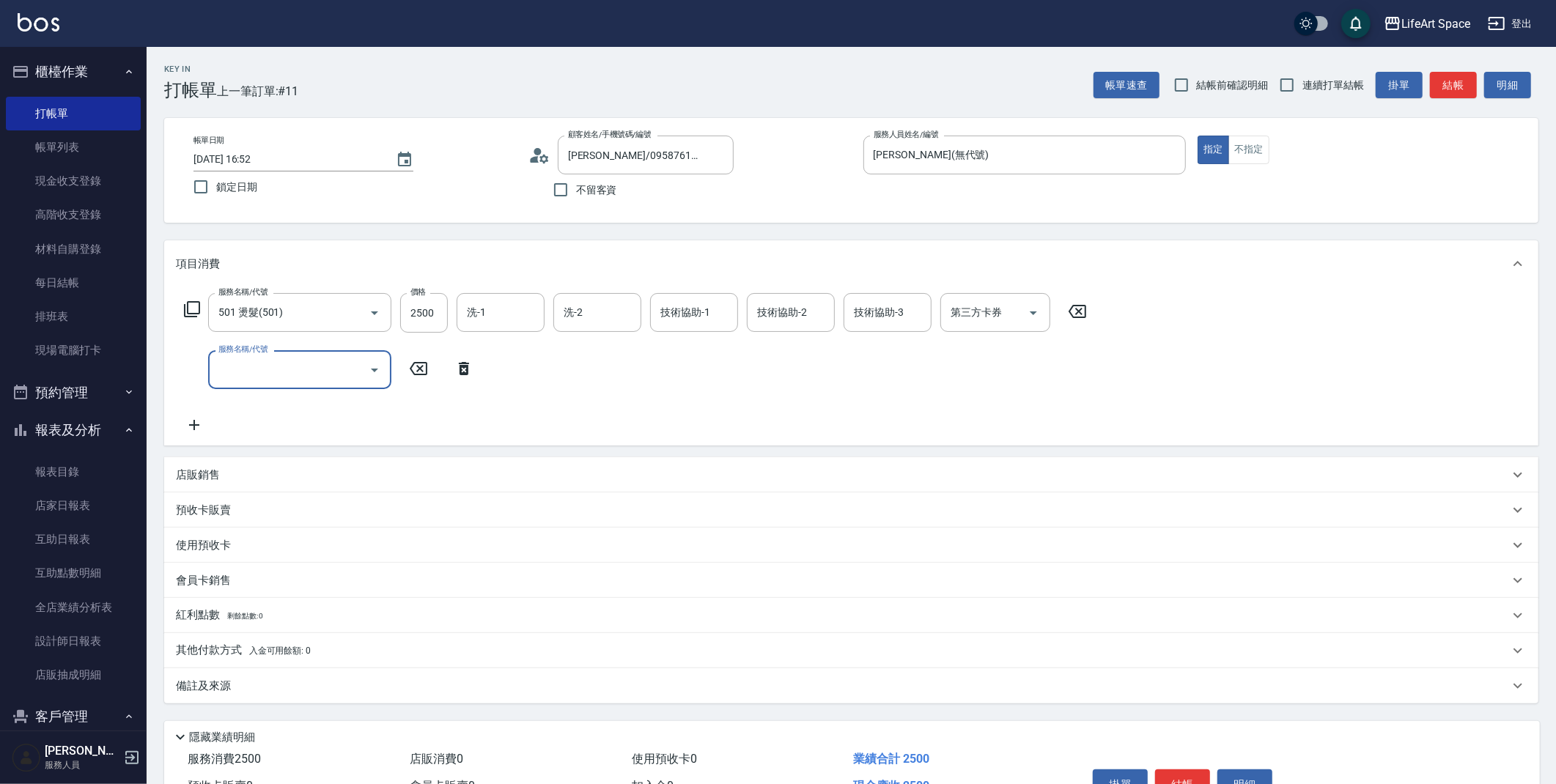
click at [237, 366] on input "服務名稱/代號" at bounding box center [289, 369] width 148 height 25
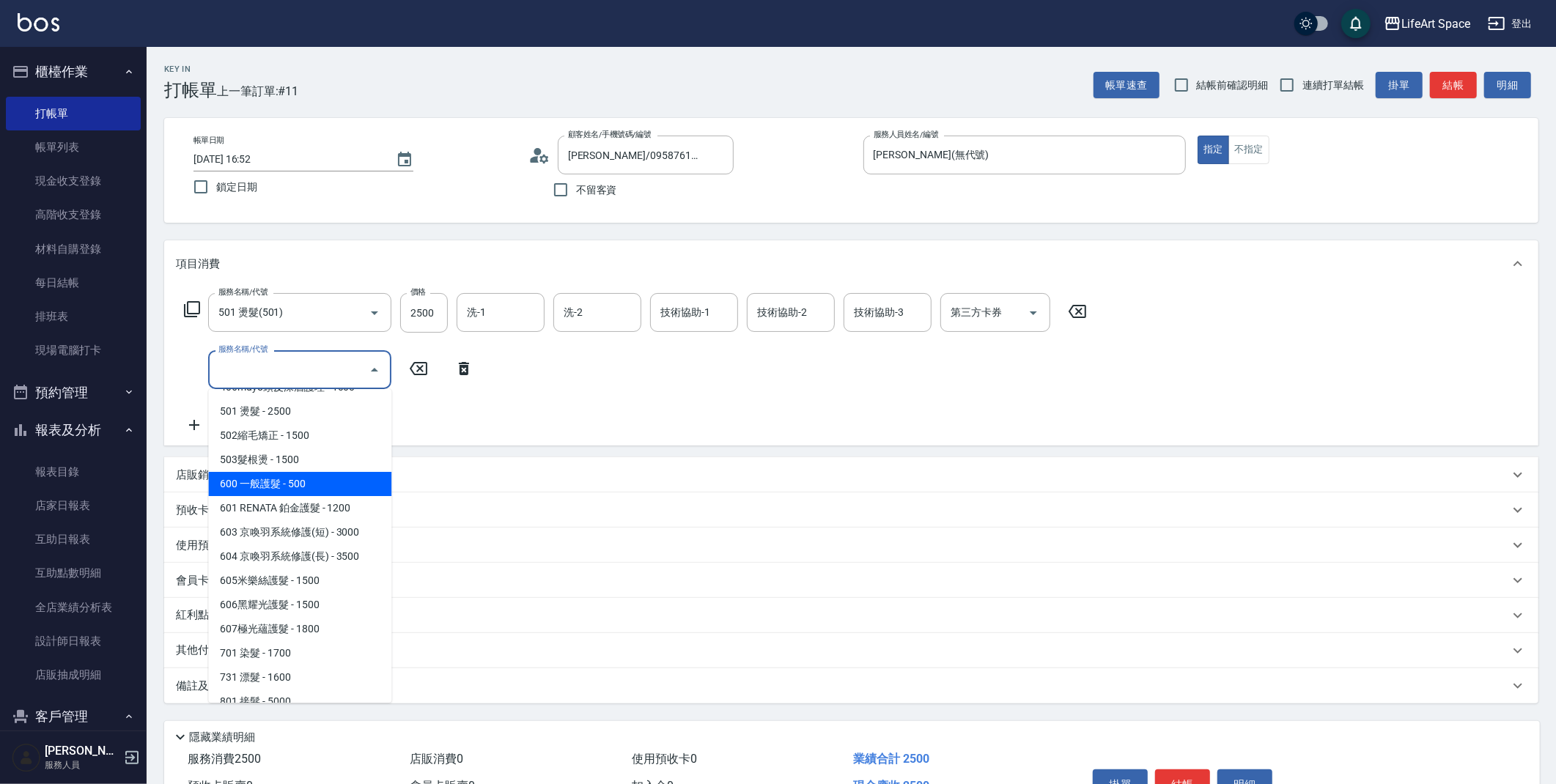
scroll to position [230, 0]
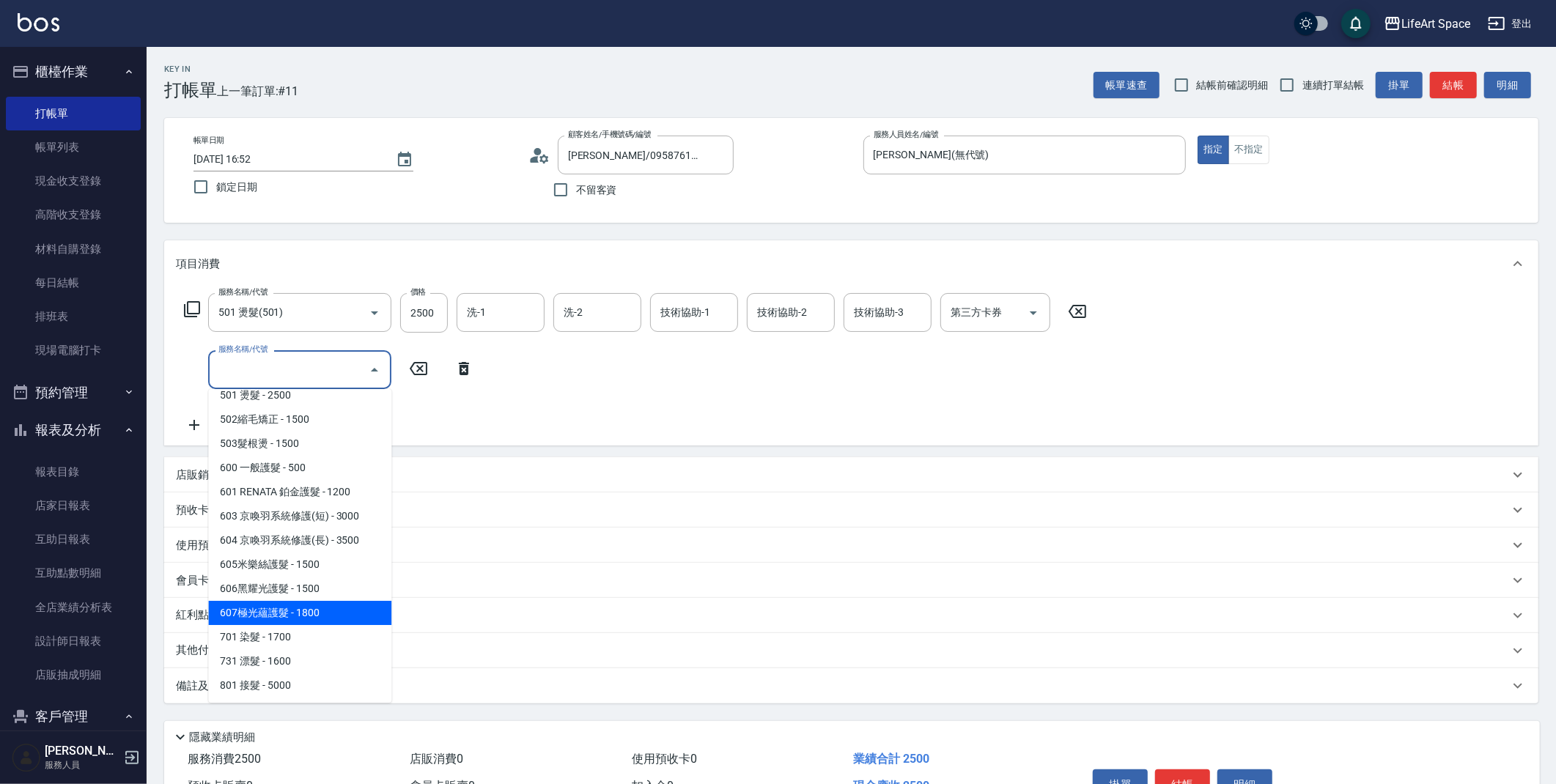
click at [302, 604] on span "607極光蘊護髮 - 1800" at bounding box center [300, 613] width 184 height 24
type input "607極光蘊護髮(607)"
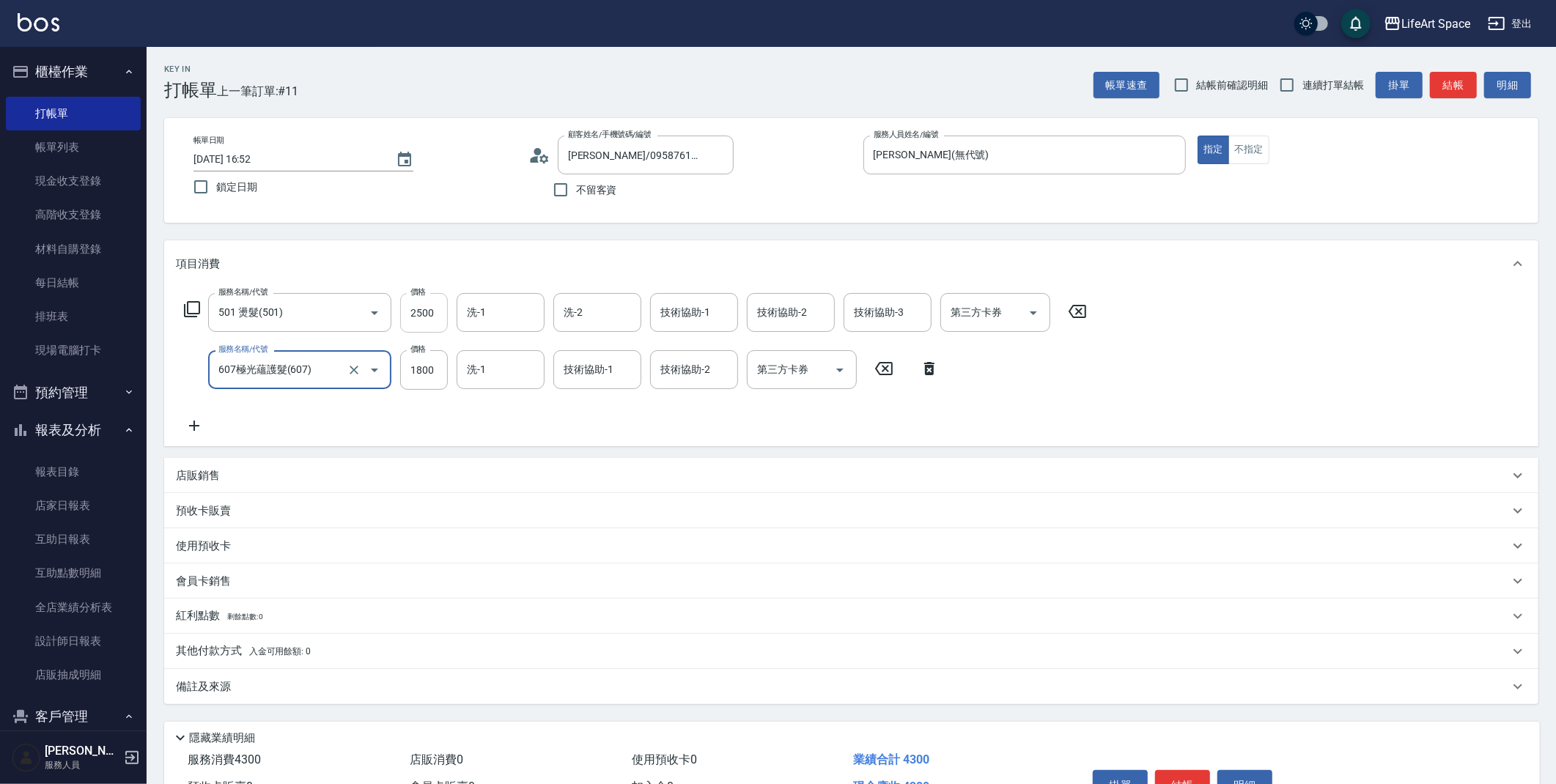
click at [434, 309] on input "2500" at bounding box center [424, 312] width 48 height 39
type input "2200"
click at [424, 319] on input "2500" at bounding box center [424, 312] width 48 height 39
type input "1800"
click at [277, 688] on div "備註及來源" at bounding box center [842, 687] width 1333 height 15
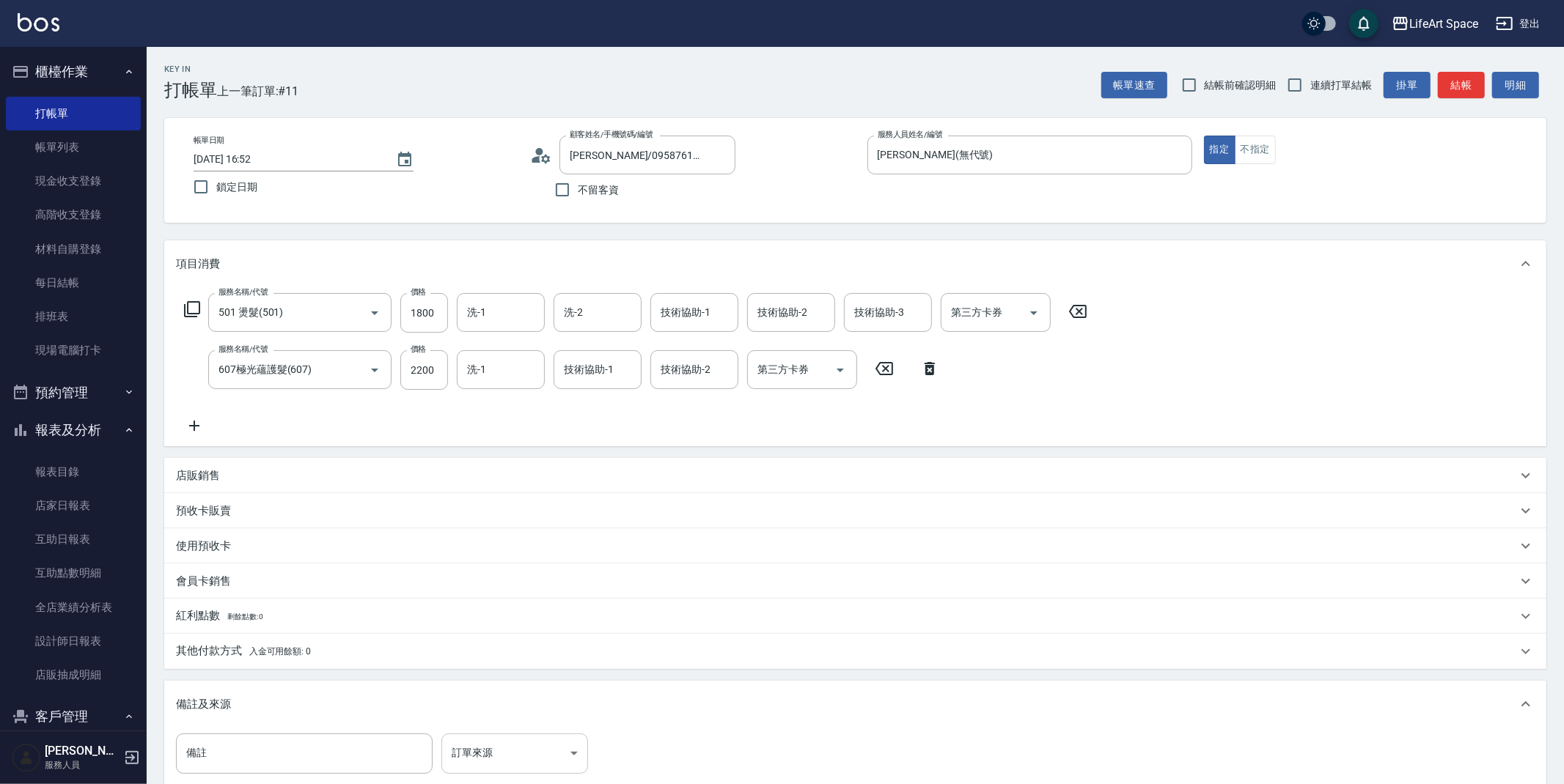
click at [500, 745] on body "LifeArt Space 登出 櫃檯作業 打帳單 帳單列表 現金收支登錄 高階收支登錄 材料自購登錄 每日結帳 排班表 現場電腦打卡 預約管理 預約管理 單…" at bounding box center [782, 481] width 1564 height 962
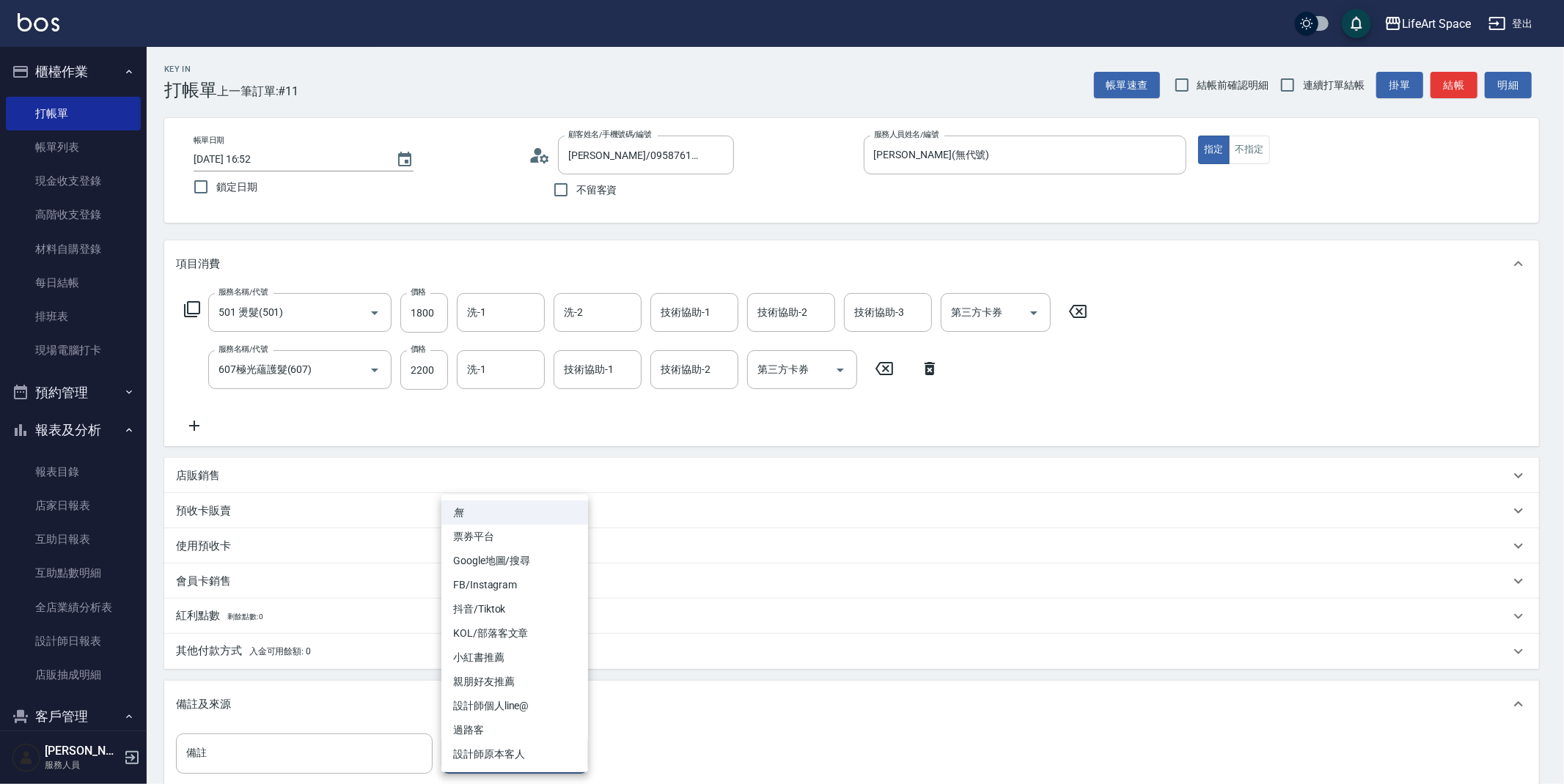
click at [490, 577] on li "FB/Instagram" at bounding box center [514, 584] width 147 height 24
type input "FB/Instagram"
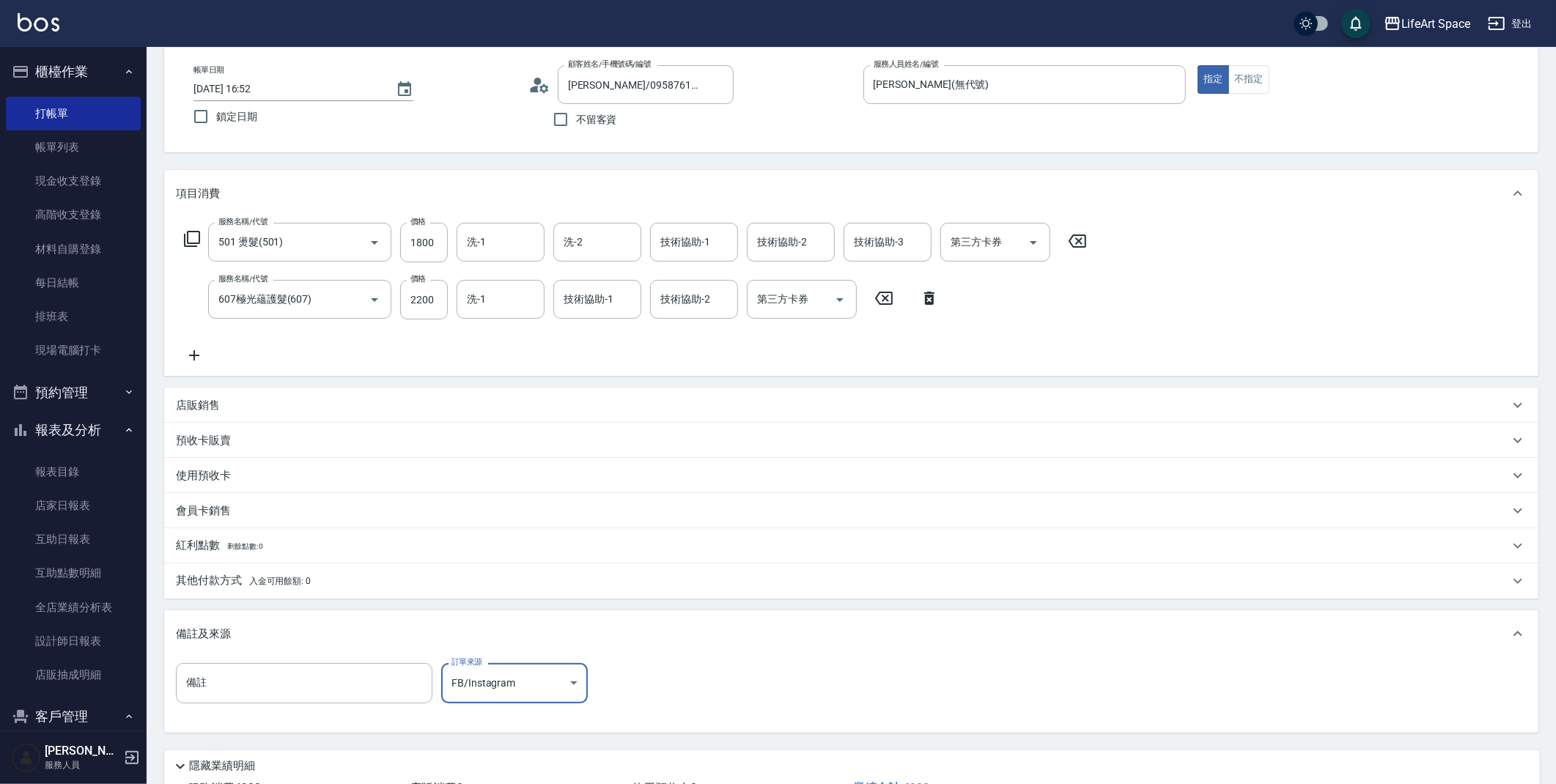
scroll to position [182, 0]
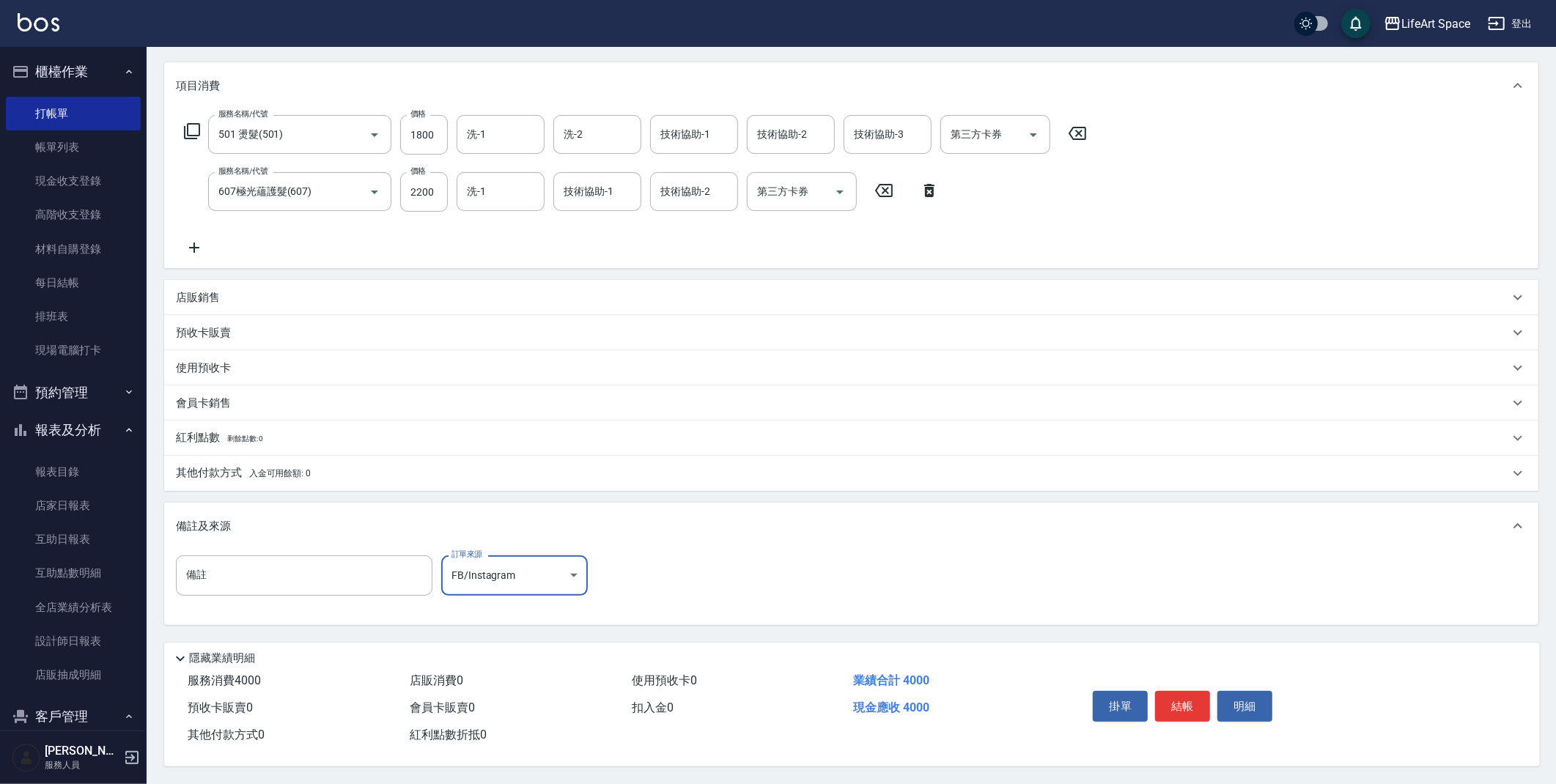
click at [228, 467] on p "其他付款方式 入金可用餘額: 0" at bounding box center [243, 473] width 135 height 16
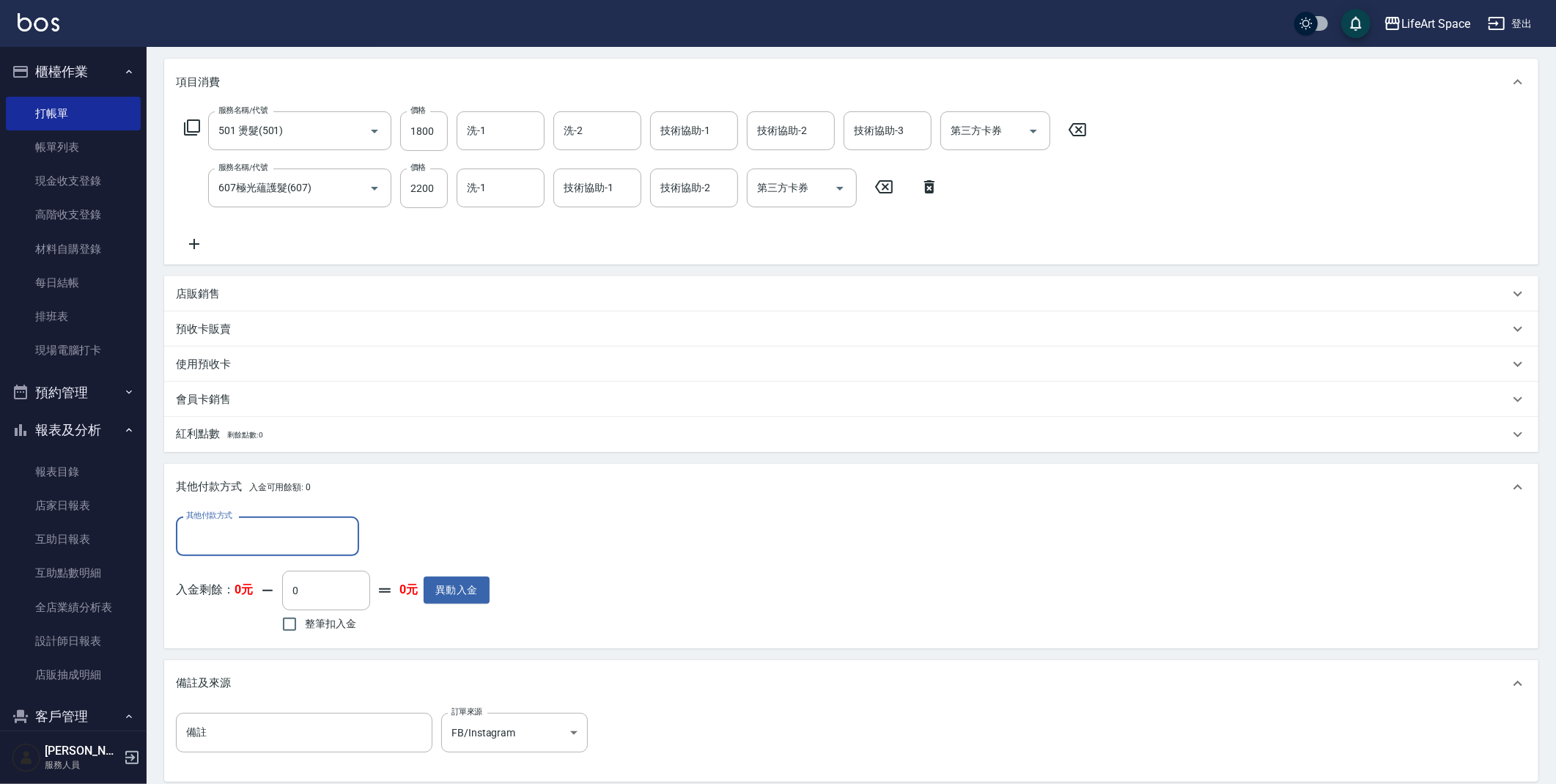
scroll to position [0, 0]
click at [241, 543] on input "其他付款方式" at bounding box center [268, 536] width 170 height 25
click at [267, 594] on span "Linepay" at bounding box center [268, 598] width 184 height 24
type input "Linepay"
click at [435, 525] on input "0" at bounding box center [423, 536] width 110 height 39
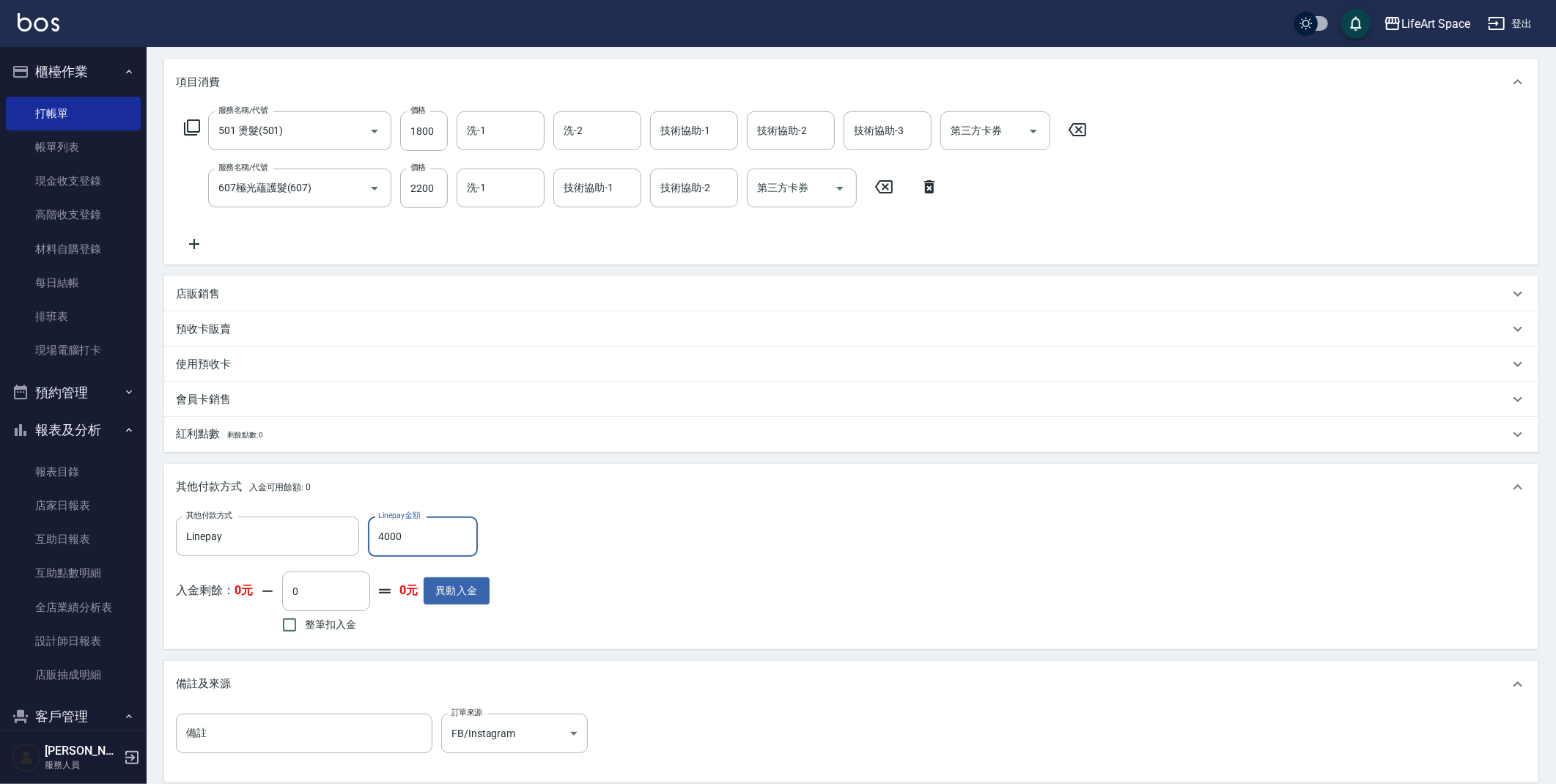
scroll to position [343, 0]
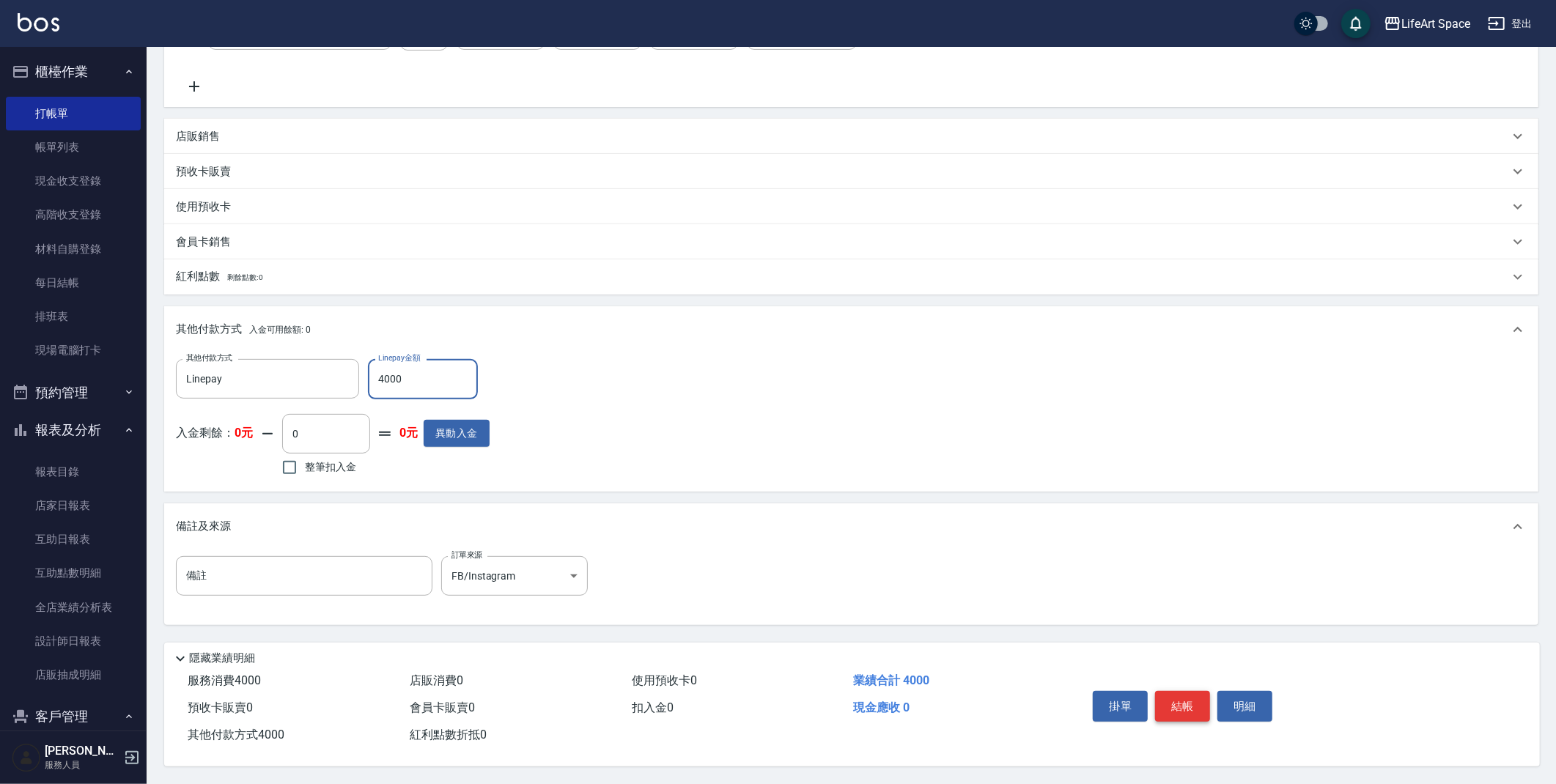
type input "4000"
click at [1180, 703] on button "結帳" at bounding box center [1182, 707] width 55 height 31
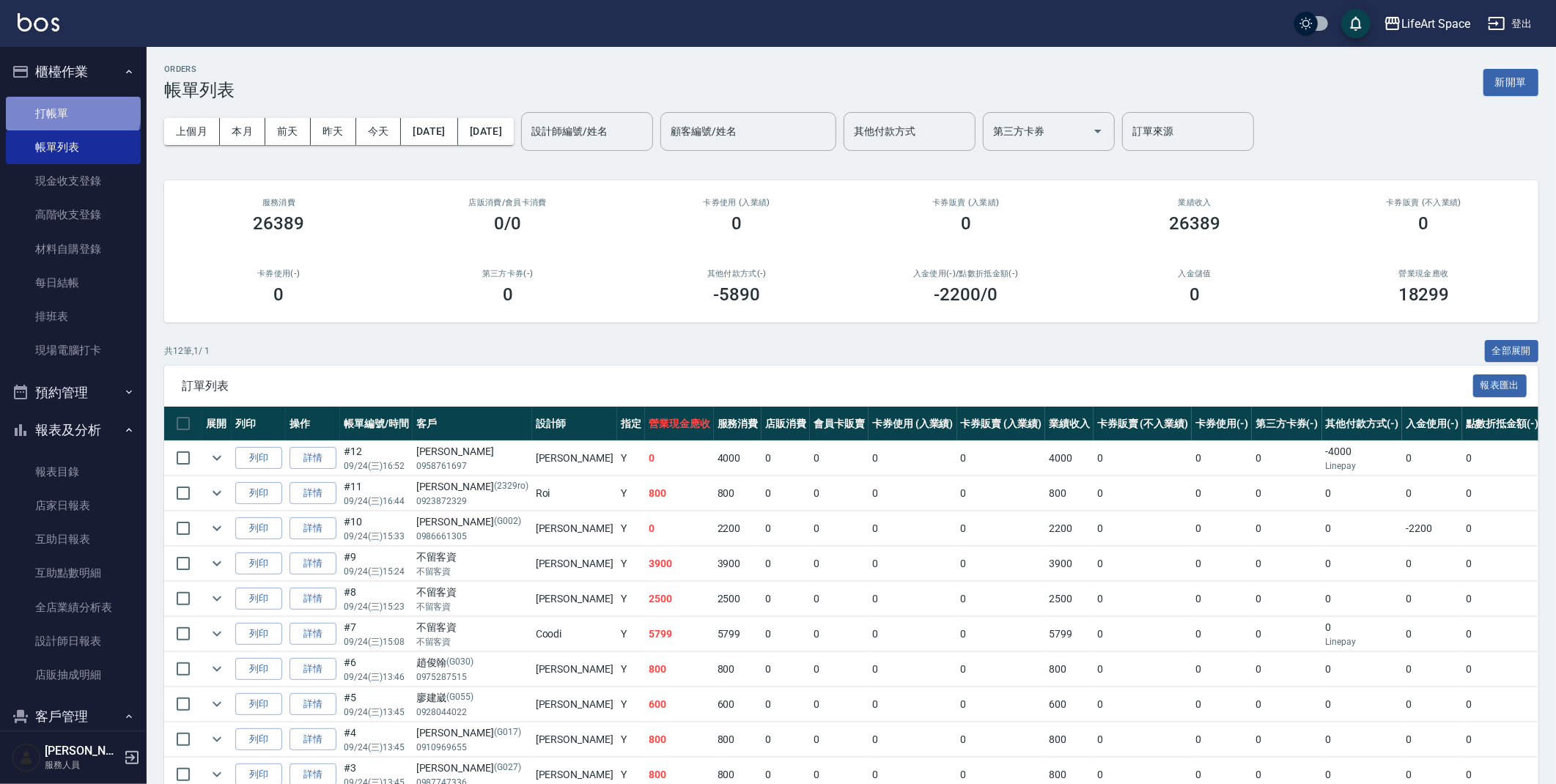
click at [72, 111] on link "打帳單" at bounding box center [73, 113] width 135 height 34
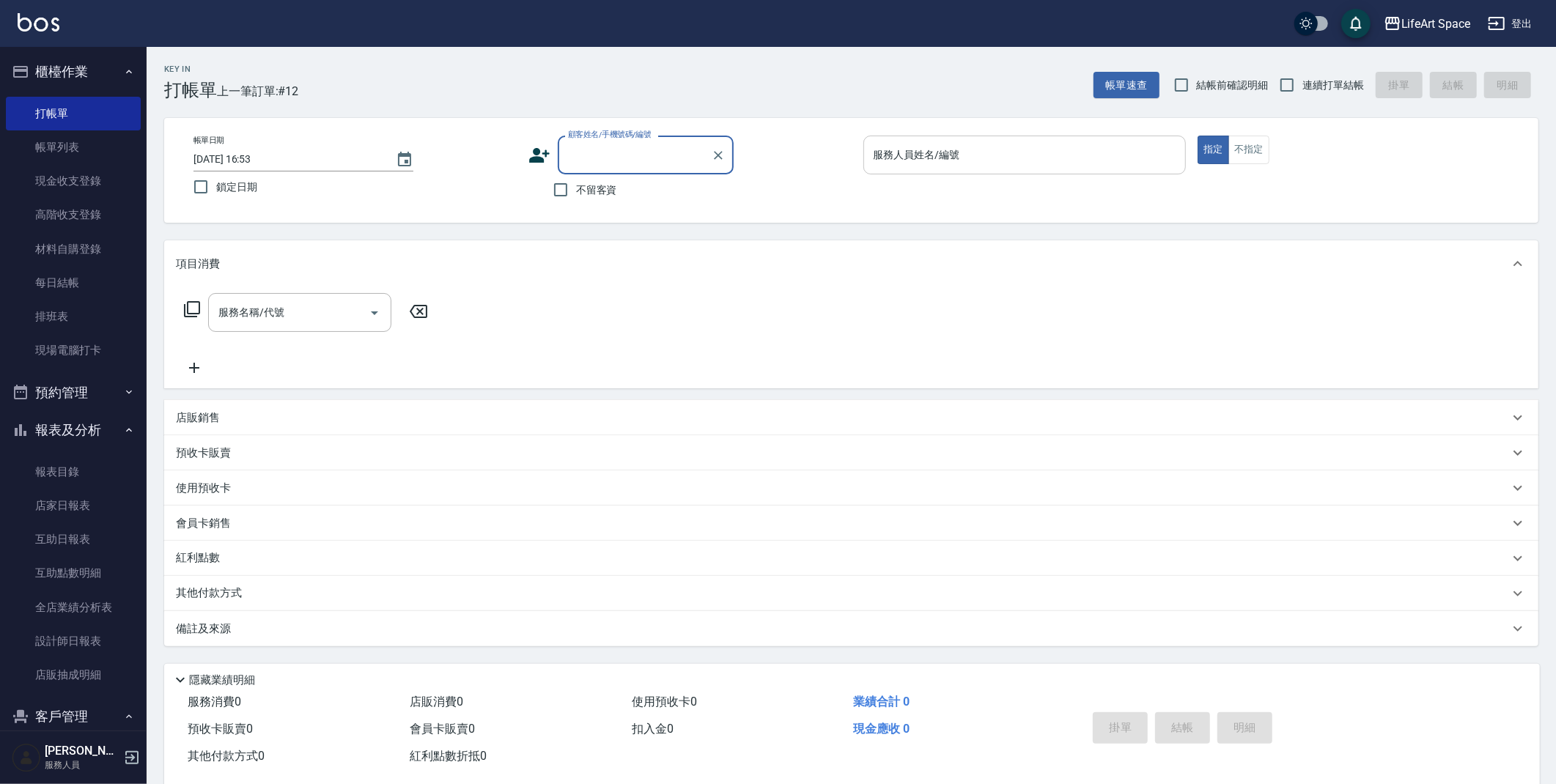
click at [933, 150] on div "服務人員姓名/編號 服務人員姓名/編號" at bounding box center [1025, 155] width 323 height 39
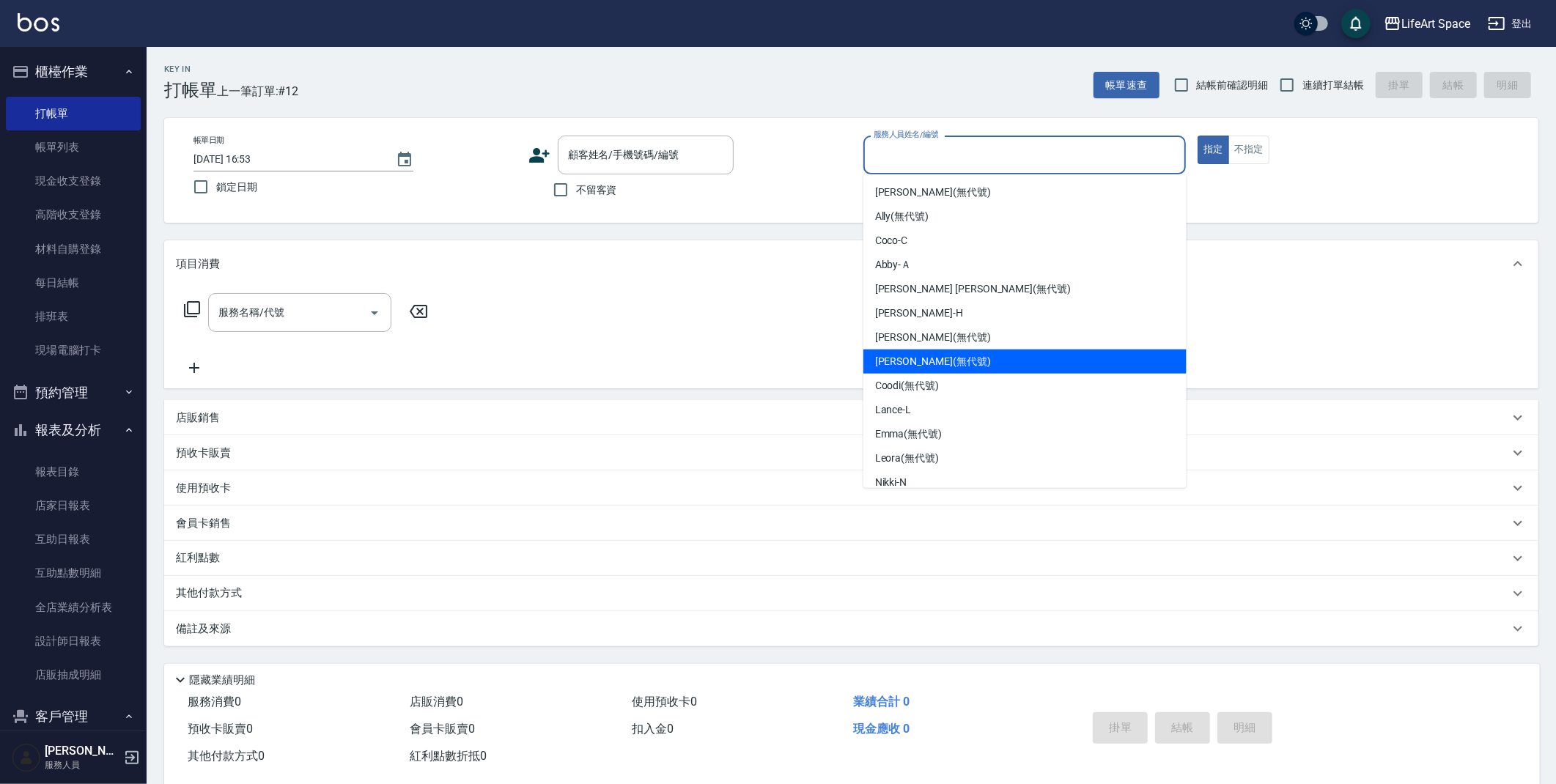
drag, startPoint x: 483, startPoint y: 183, endPoint x: 488, endPoint y: 192, distance: 10.3
click at [488, 192] on label "鎖定日期" at bounding box center [345, 187] width 320 height 31
click at [216, 192] on input "鎖定日期" at bounding box center [201, 187] width 31 height 31
checkbox input "true"
